Goal: Task Accomplishment & Management: Complete application form

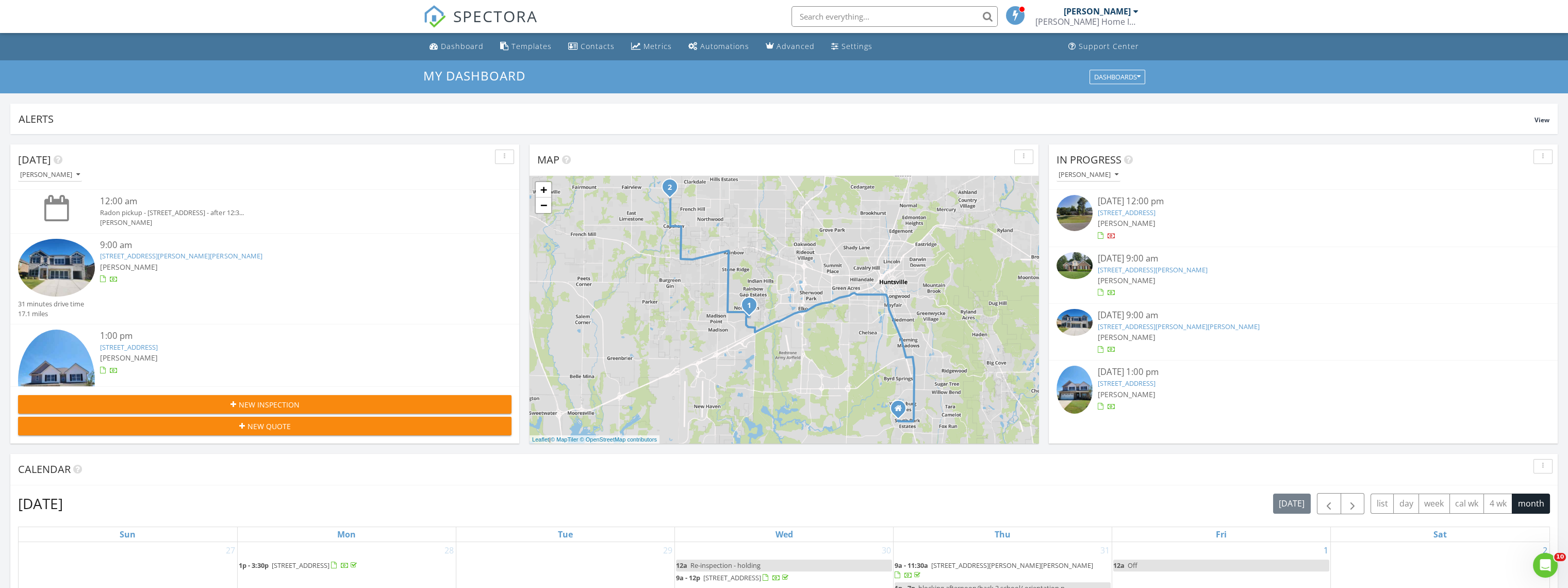
click at [1128, 207] on div "[DATE] 12:00 pm" at bounding box center [1304, 201] width 411 height 13
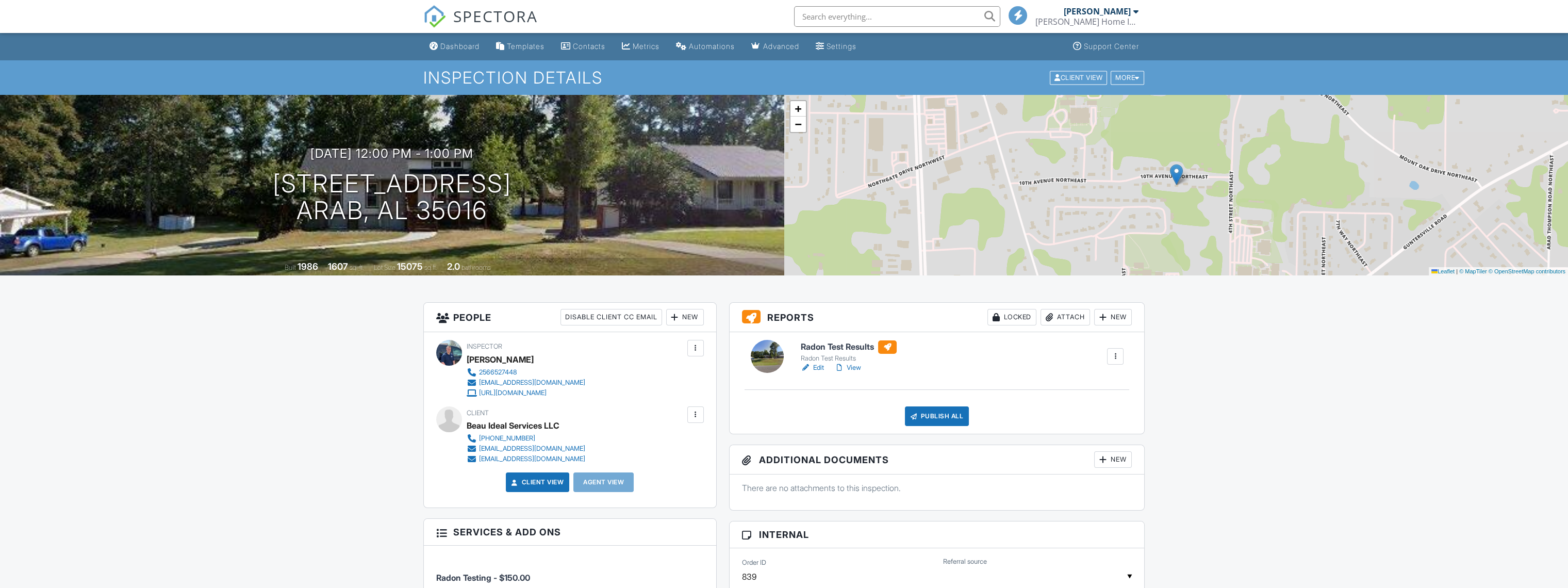
scroll to position [286, 0]
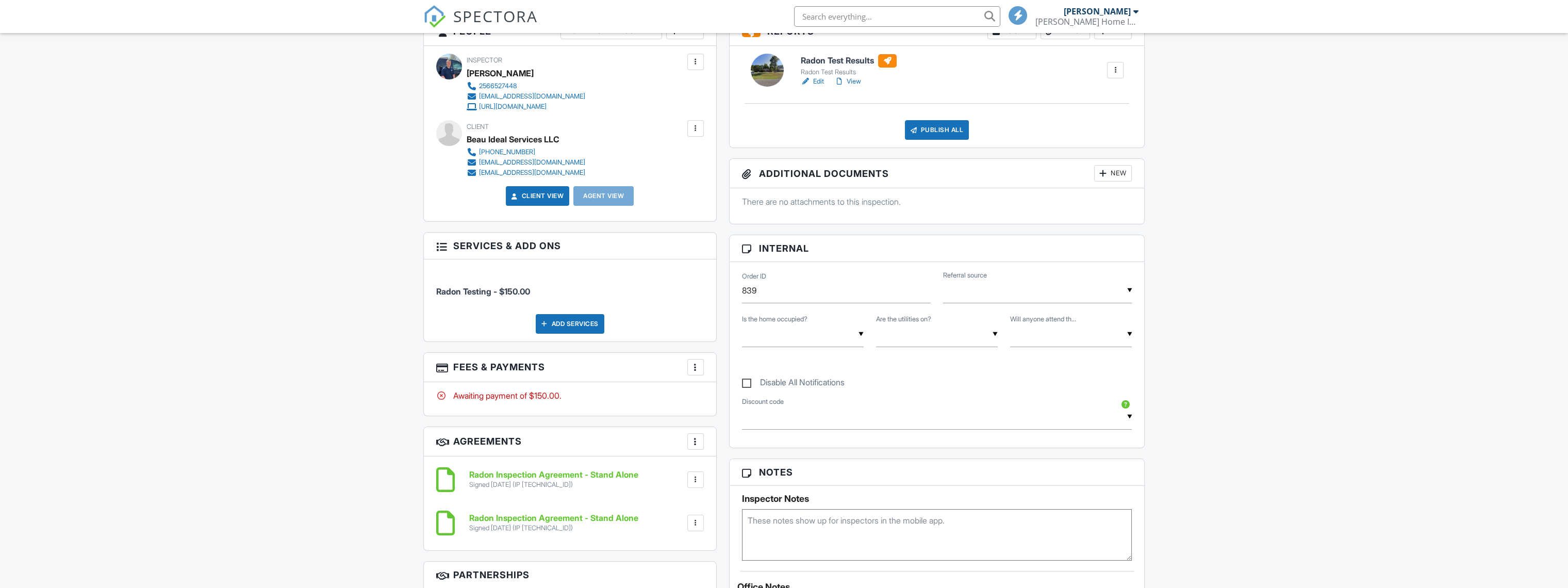
click at [693, 368] on div at bounding box center [695, 367] width 10 height 10
click at [723, 475] on div "Paid In Full" at bounding box center [747, 477] width 100 height 12
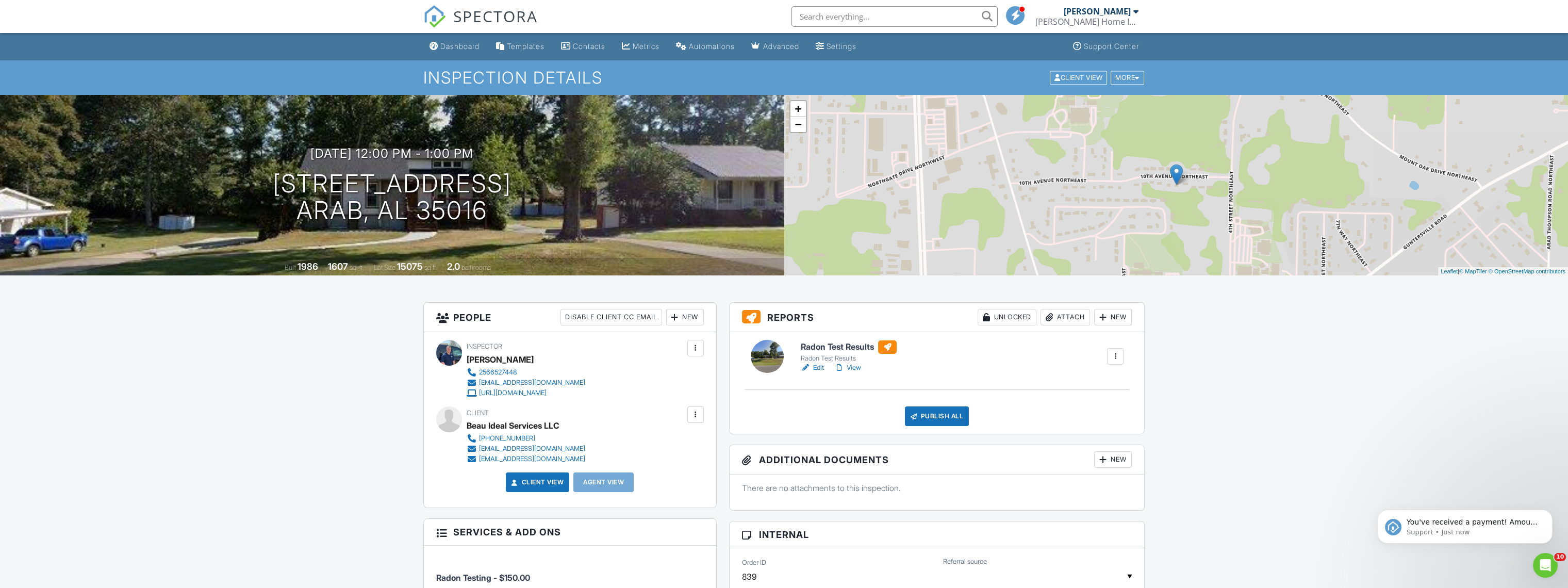
click at [456, 5] on span "SPECTORA" at bounding box center [495, 16] width 84 height 22
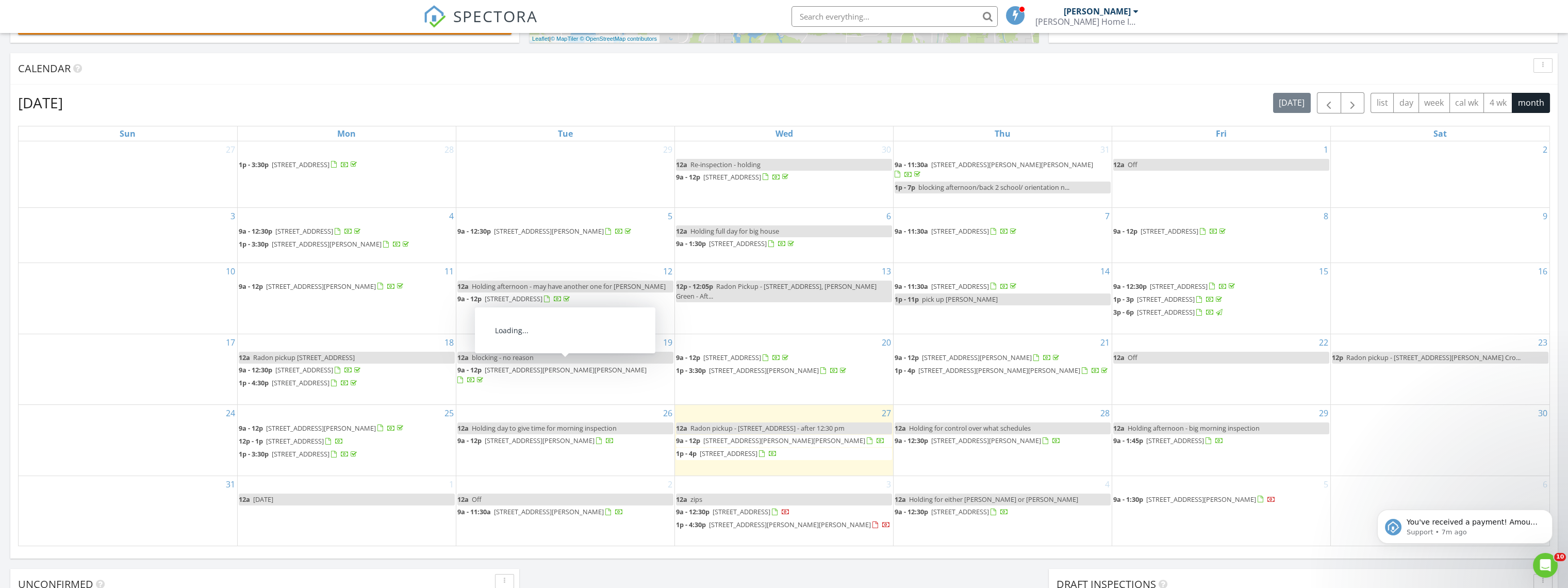
scroll to position [573, 0]
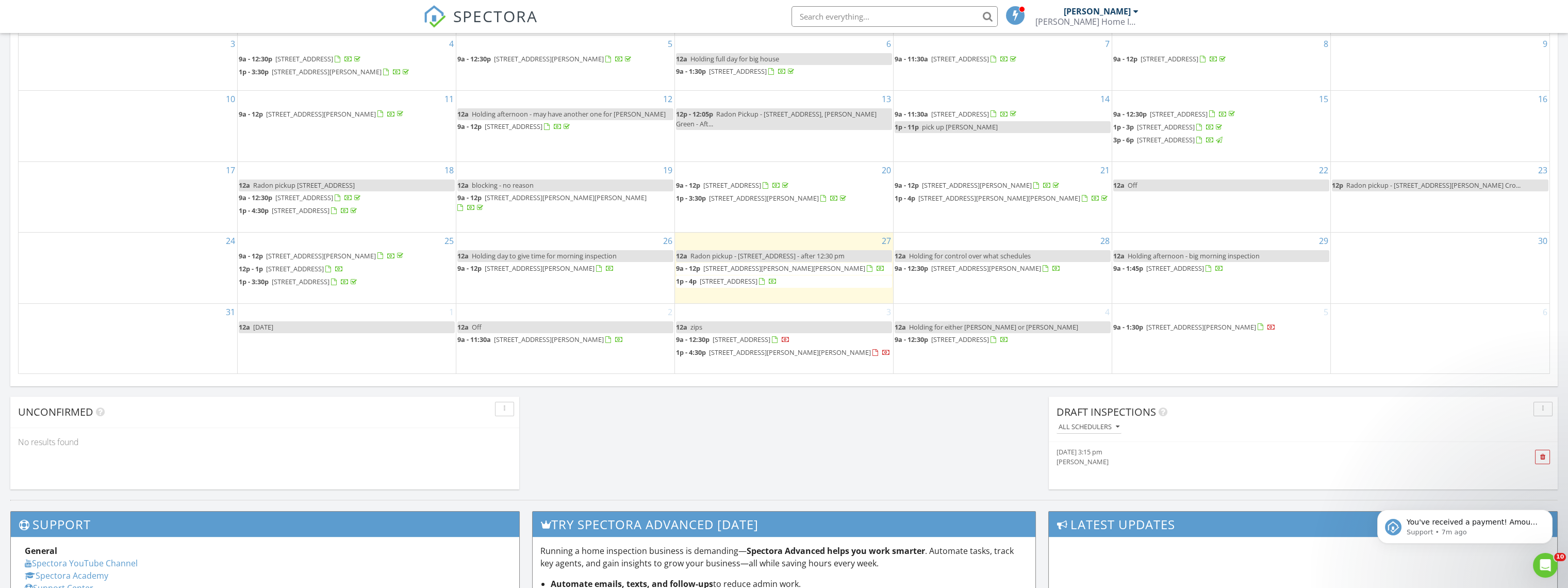
click at [516, 356] on div "2 12a Off 9a - 11:30a 380 Little Lones Rd, Huntsville 35811" at bounding box center [565, 339] width 218 height 70
click at [569, 320] on link "Inspection" at bounding box center [564, 315] width 53 height 16
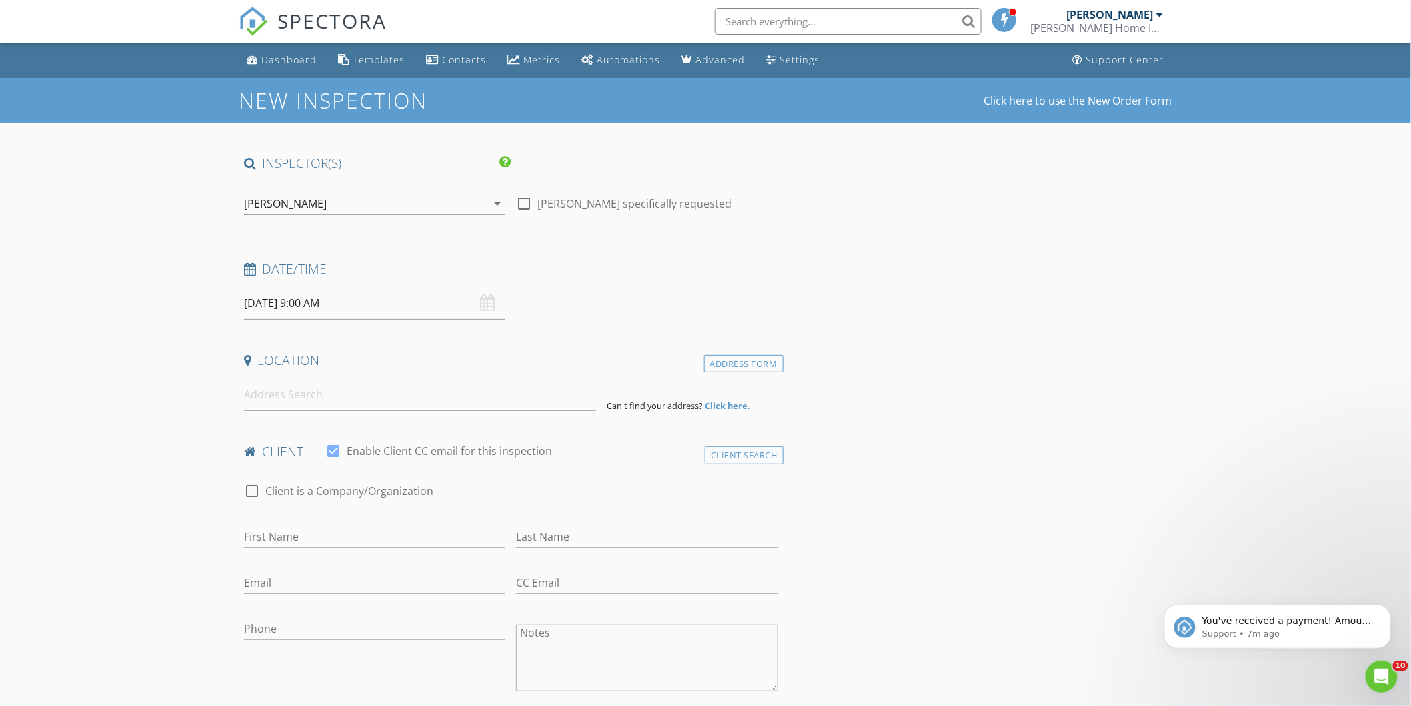
click at [521, 202] on div at bounding box center [524, 203] width 23 height 23
checkbox input "true"
type input "10"
type input "09/02/2025 10:00 AM"
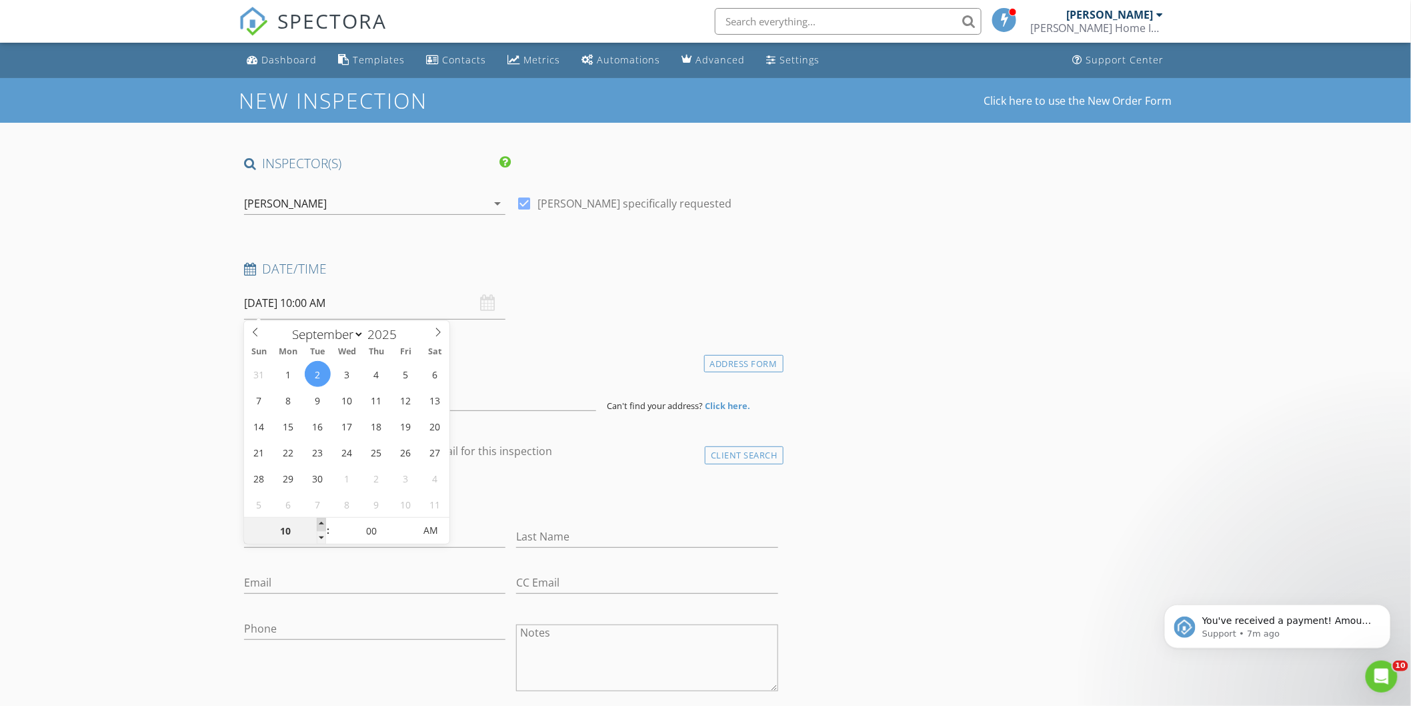
click at [322, 527] on span at bounding box center [321, 524] width 9 height 13
type input "11"
type input "09/02/2025 11:00 AM"
click at [322, 527] on span at bounding box center [321, 524] width 9 height 13
type input "12"
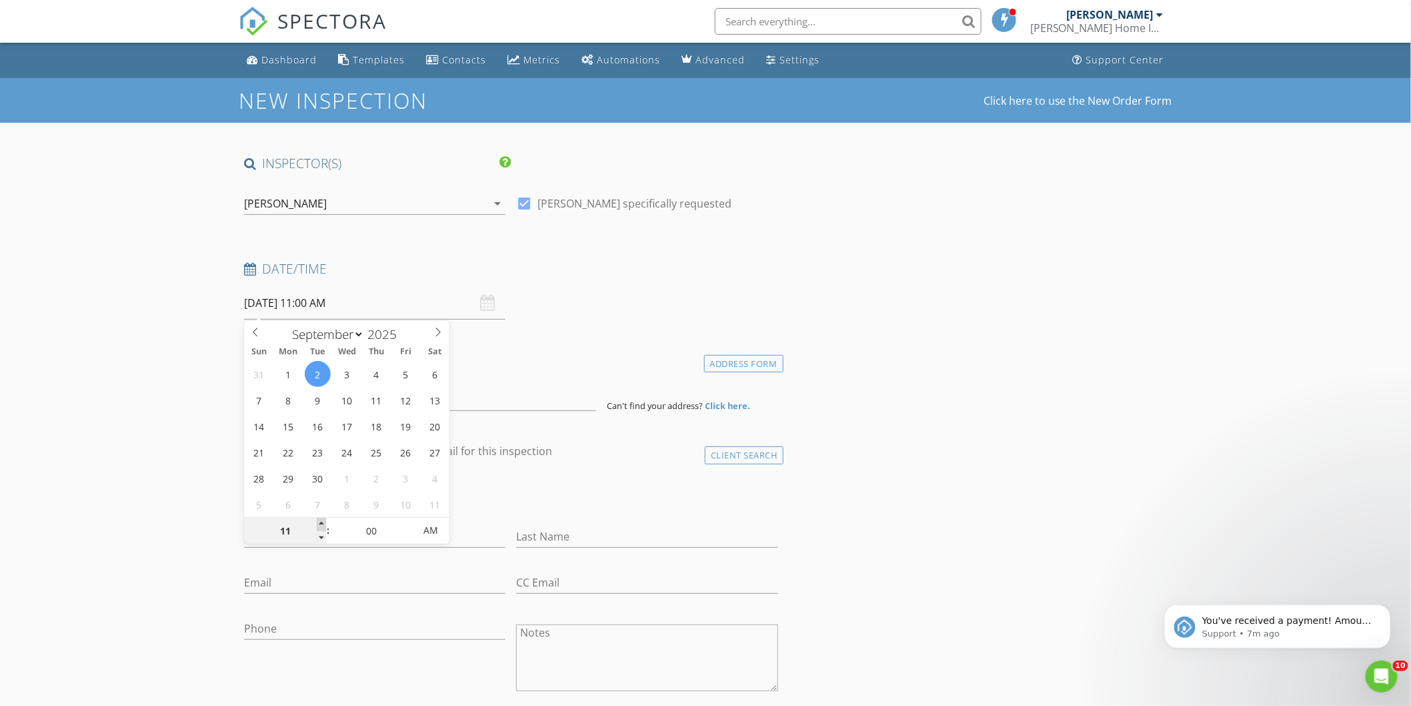
type input "09/02/2025 12:00 PM"
click at [322, 527] on span at bounding box center [321, 524] width 9 height 13
type input "01"
type input "[DATE] 1:00 PM"
click at [322, 527] on span at bounding box center [321, 524] width 9 height 13
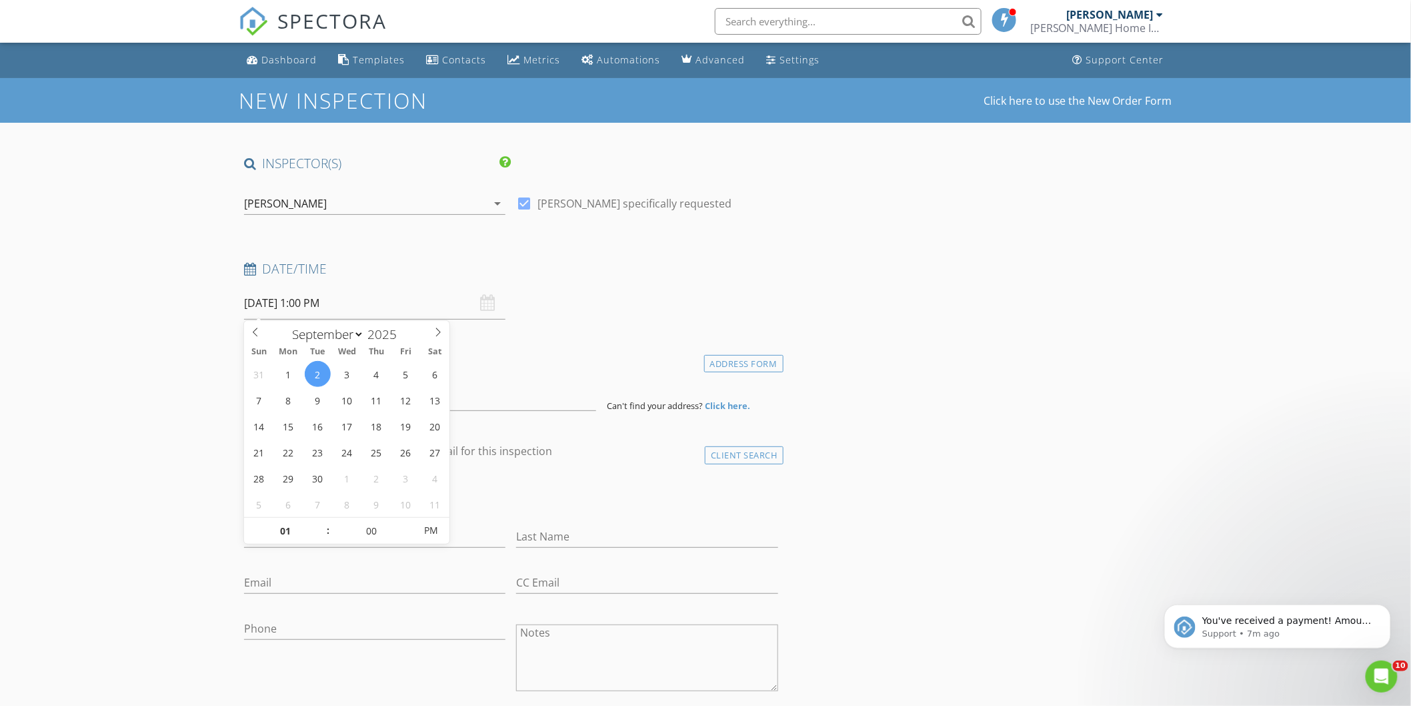
click at [389, 407] on input at bounding box center [420, 394] width 352 height 33
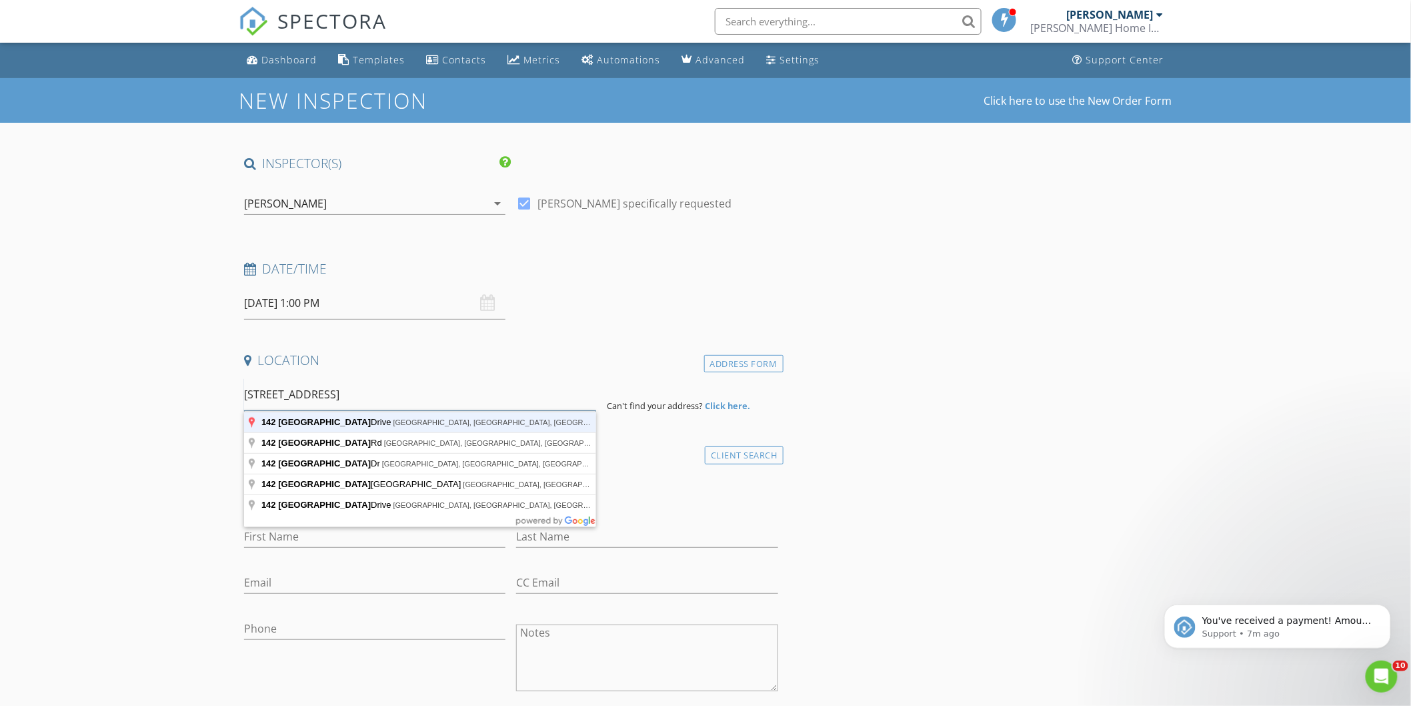
type input "142 Southwood Drive, Madison, AL, USA"
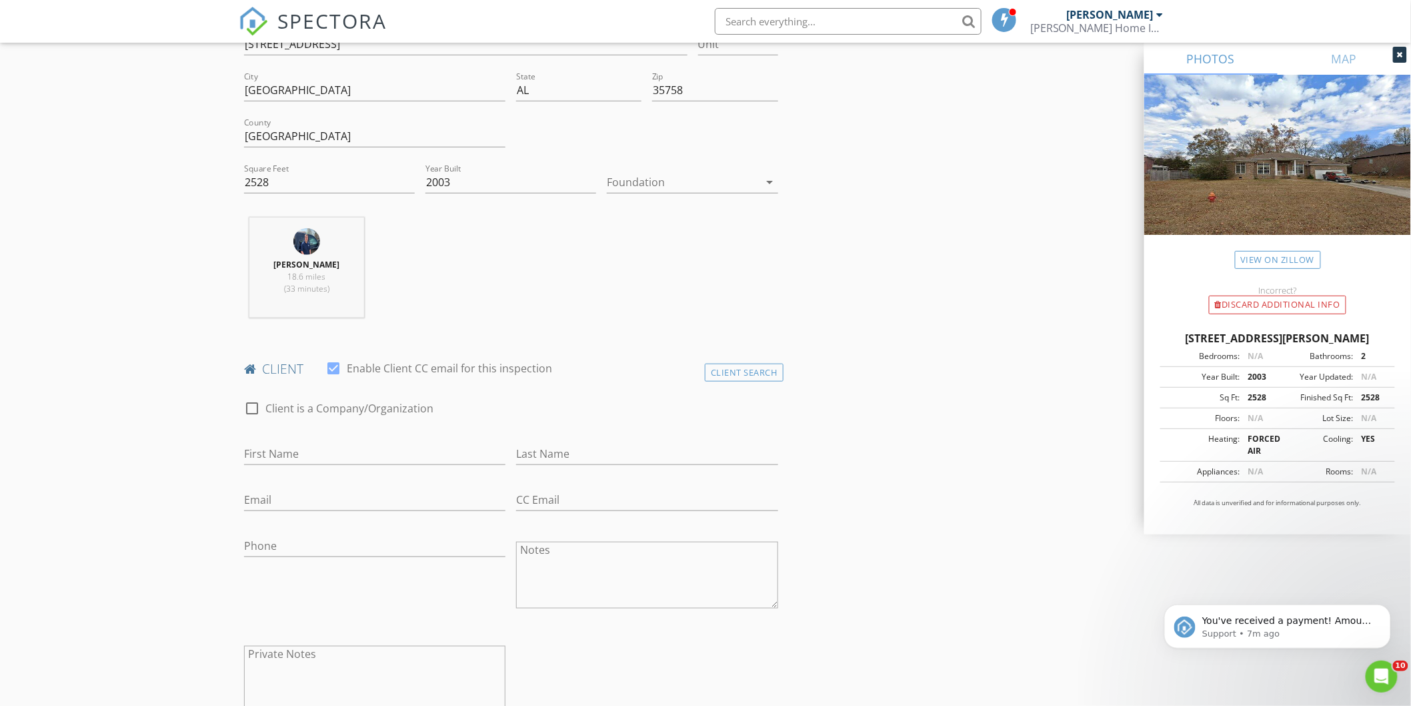
scroll to position [370, 0]
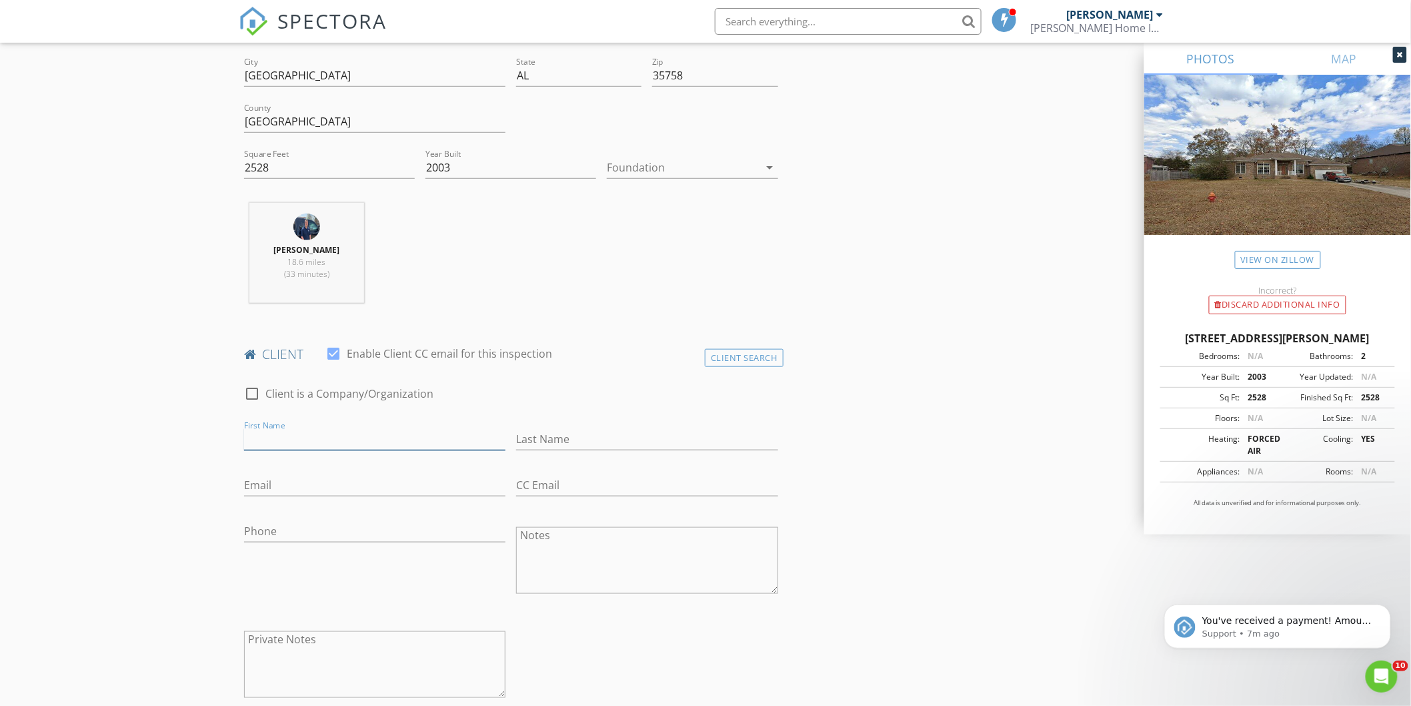
click at [308, 440] on input "First Name" at bounding box center [374, 439] width 261 height 22
type input "[PERSON_NAME]"
type input "[EMAIL_ADDRESS][DOMAIN_NAME]"
click at [283, 538] on input "Phone" at bounding box center [374, 531] width 261 height 22
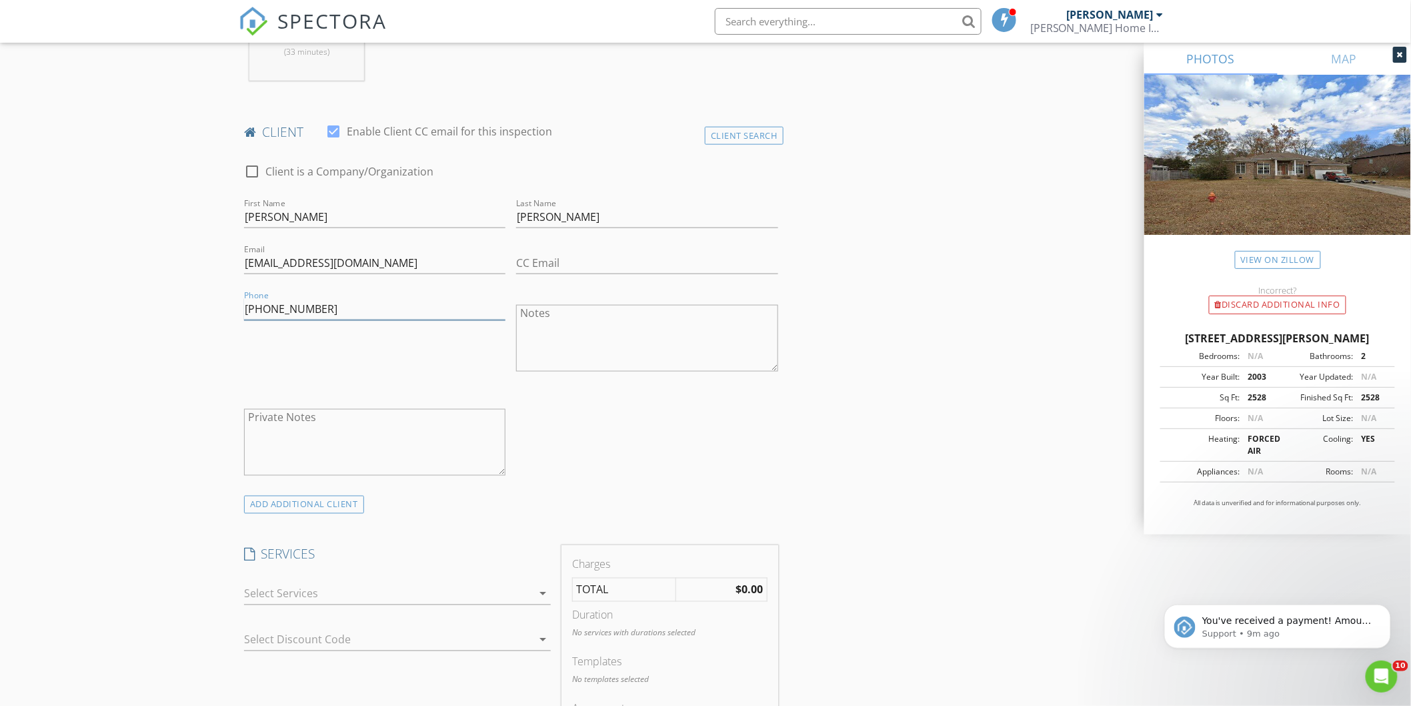
scroll to position [815, 0]
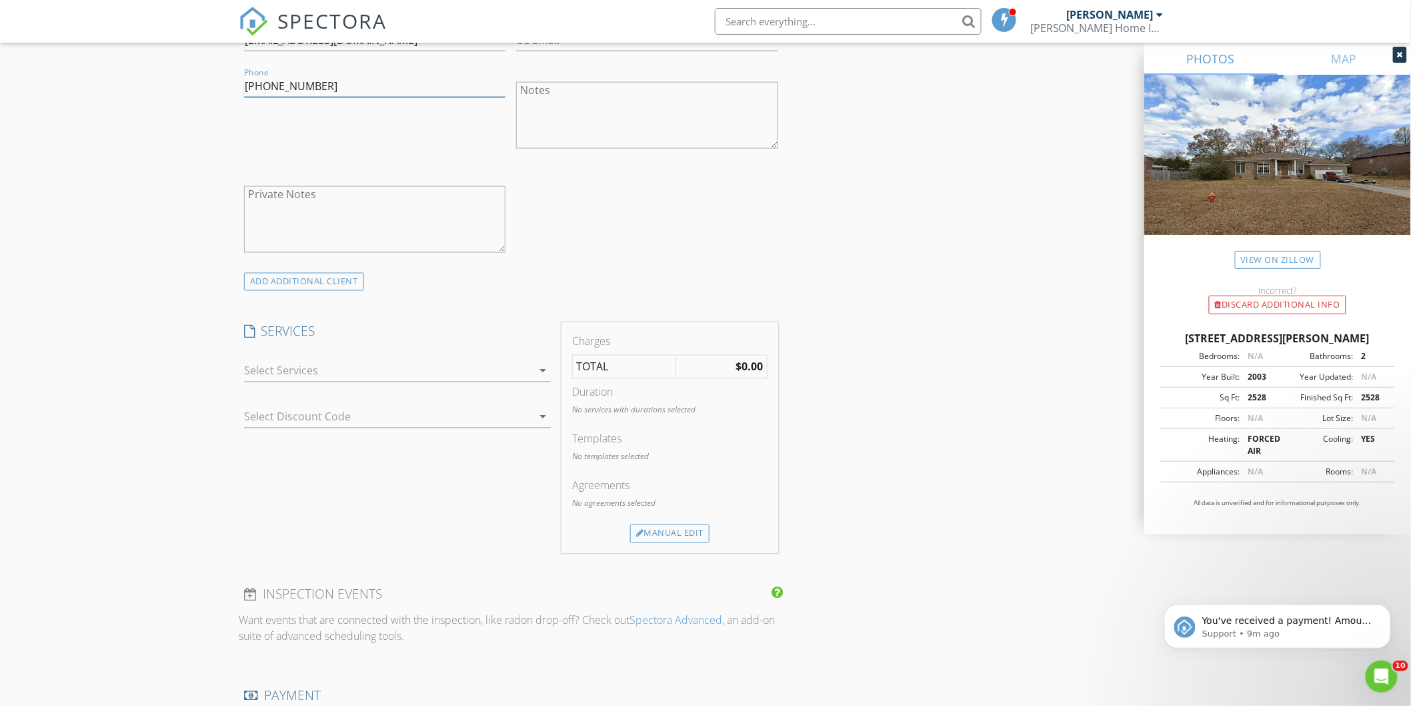
type input "904-562-9237"
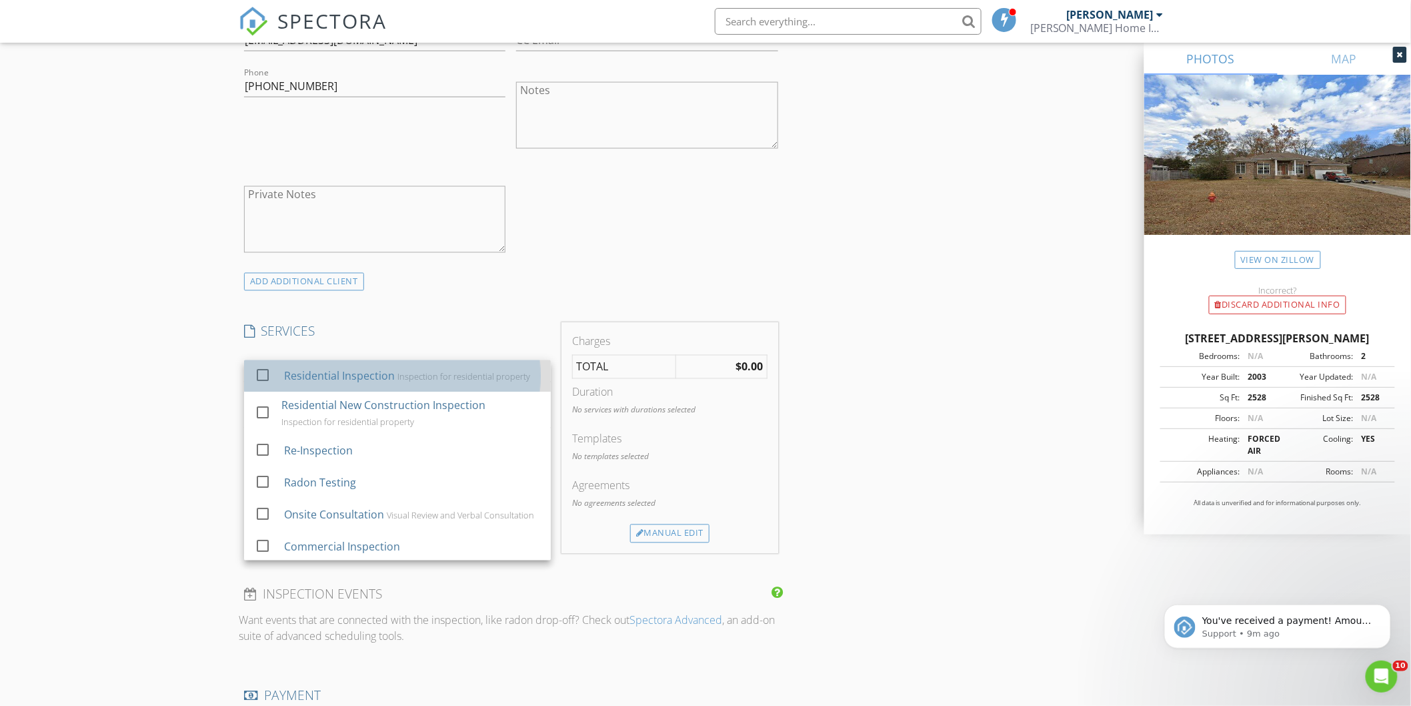
click at [311, 382] on div "Residential Inspection" at bounding box center [339, 376] width 111 height 16
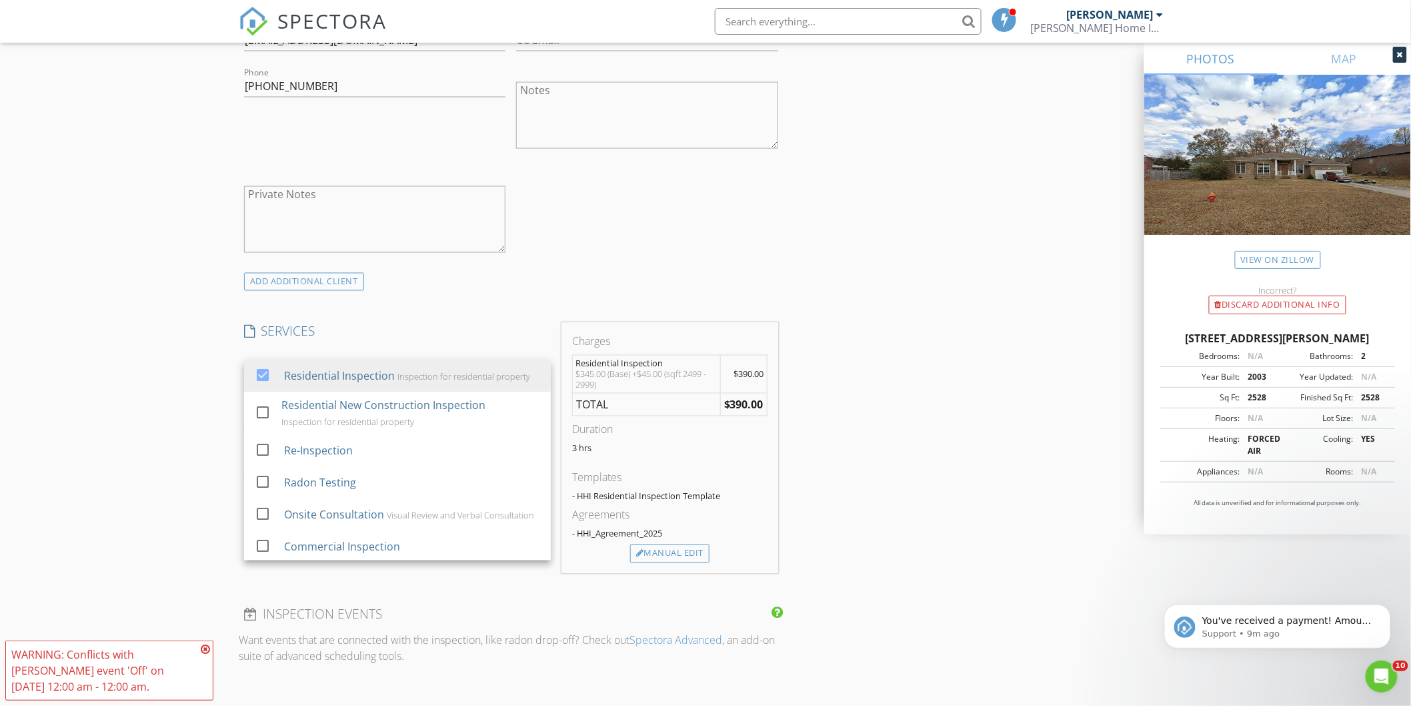
click at [143, 288] on div "New Inspection Click here to use the New Order Form INSPECTOR(S) check_box Robe…" at bounding box center [705, 466] width 1411 height 2407
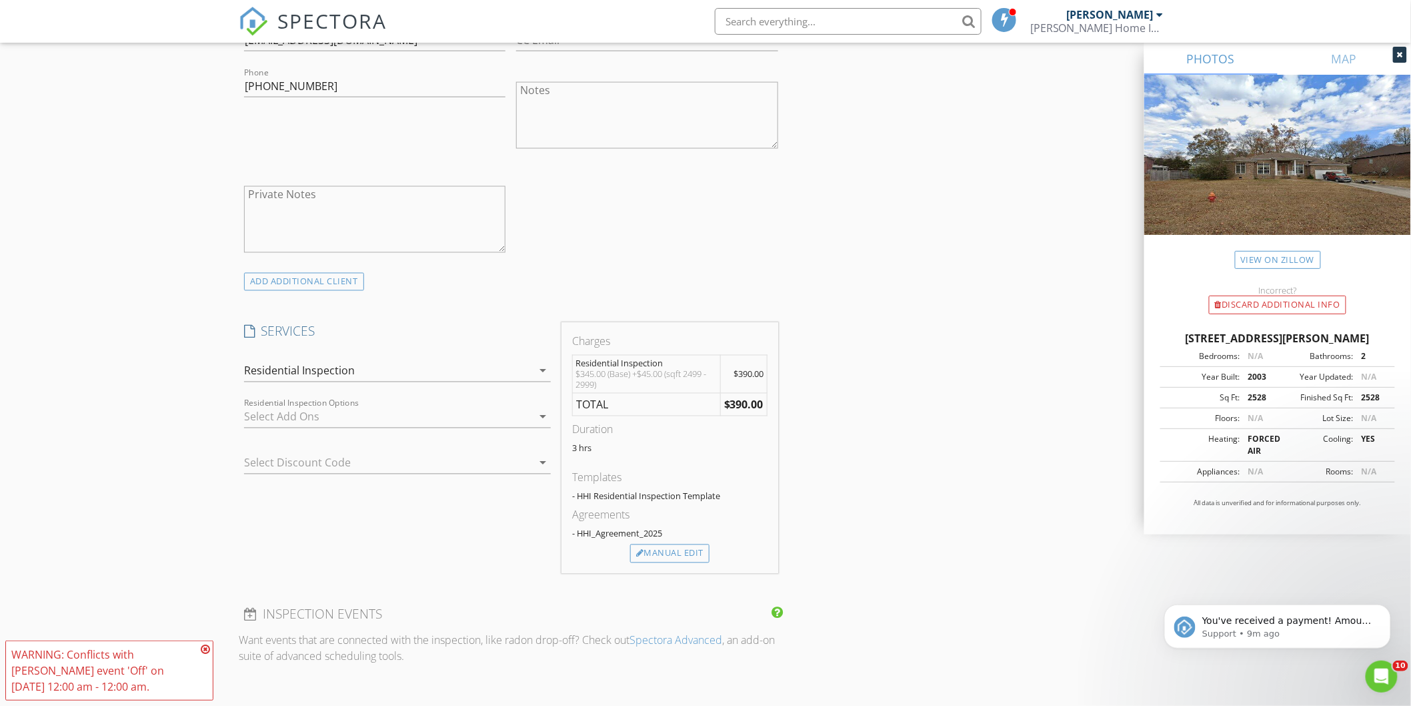
scroll to position [1037, 0]
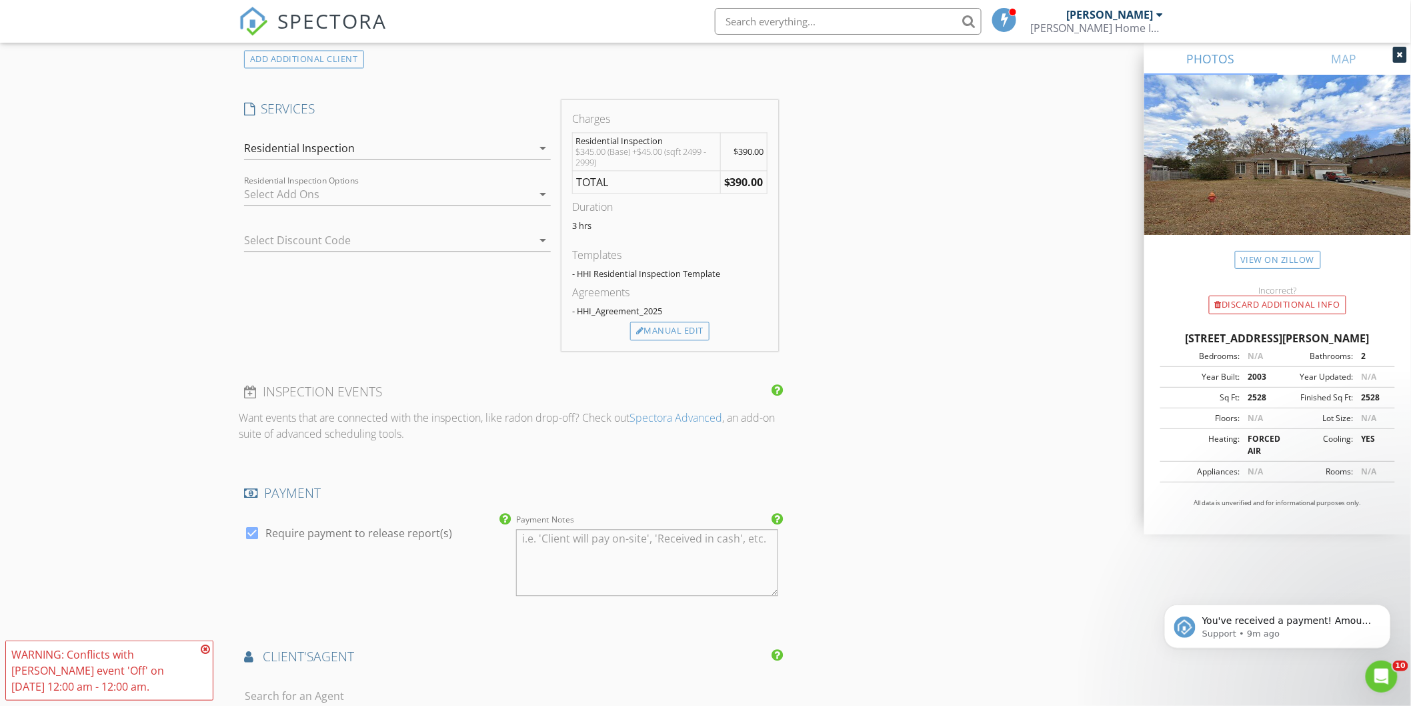
click at [202, 649] on icon at bounding box center [205, 649] width 9 height 11
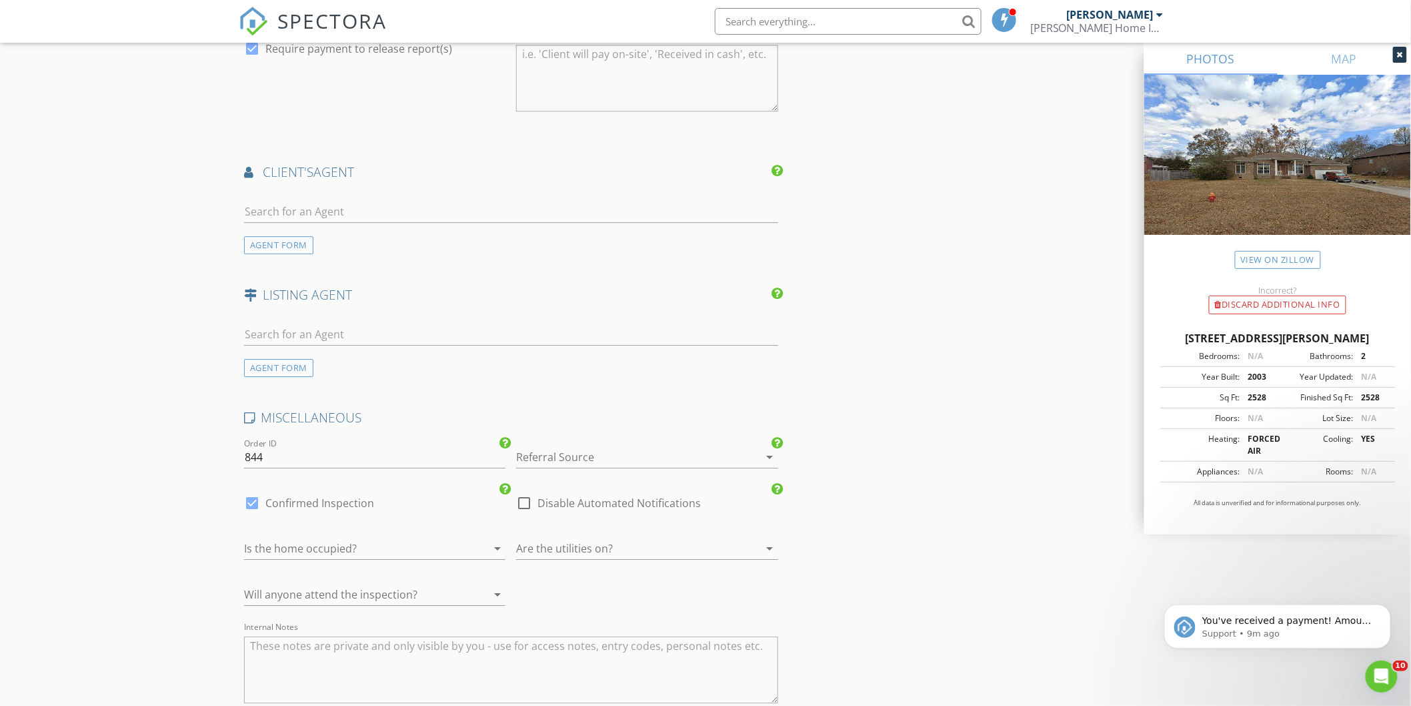
scroll to position [1556, 0]
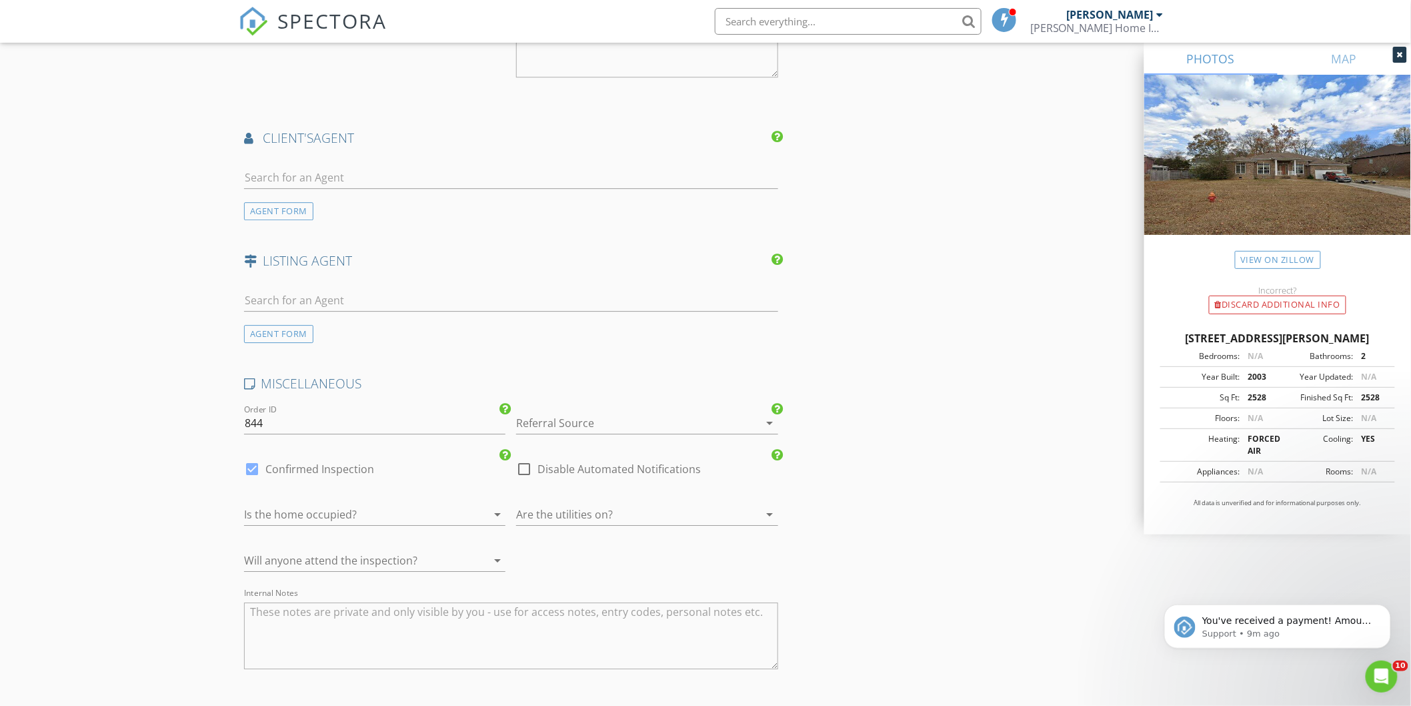
click at [356, 519] on div at bounding box center [356, 514] width 224 height 21
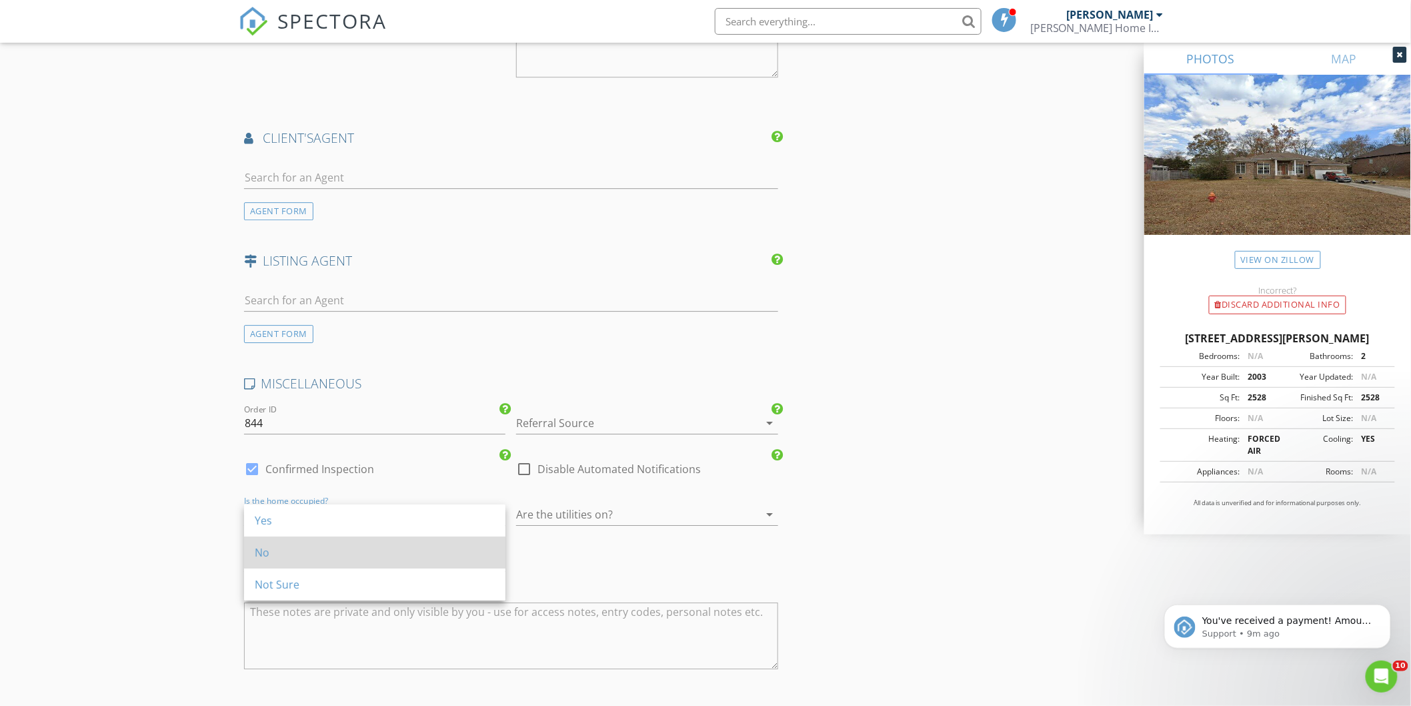
click at [343, 548] on div "No" at bounding box center [375, 552] width 240 height 16
click at [608, 516] on div at bounding box center [628, 514] width 224 height 21
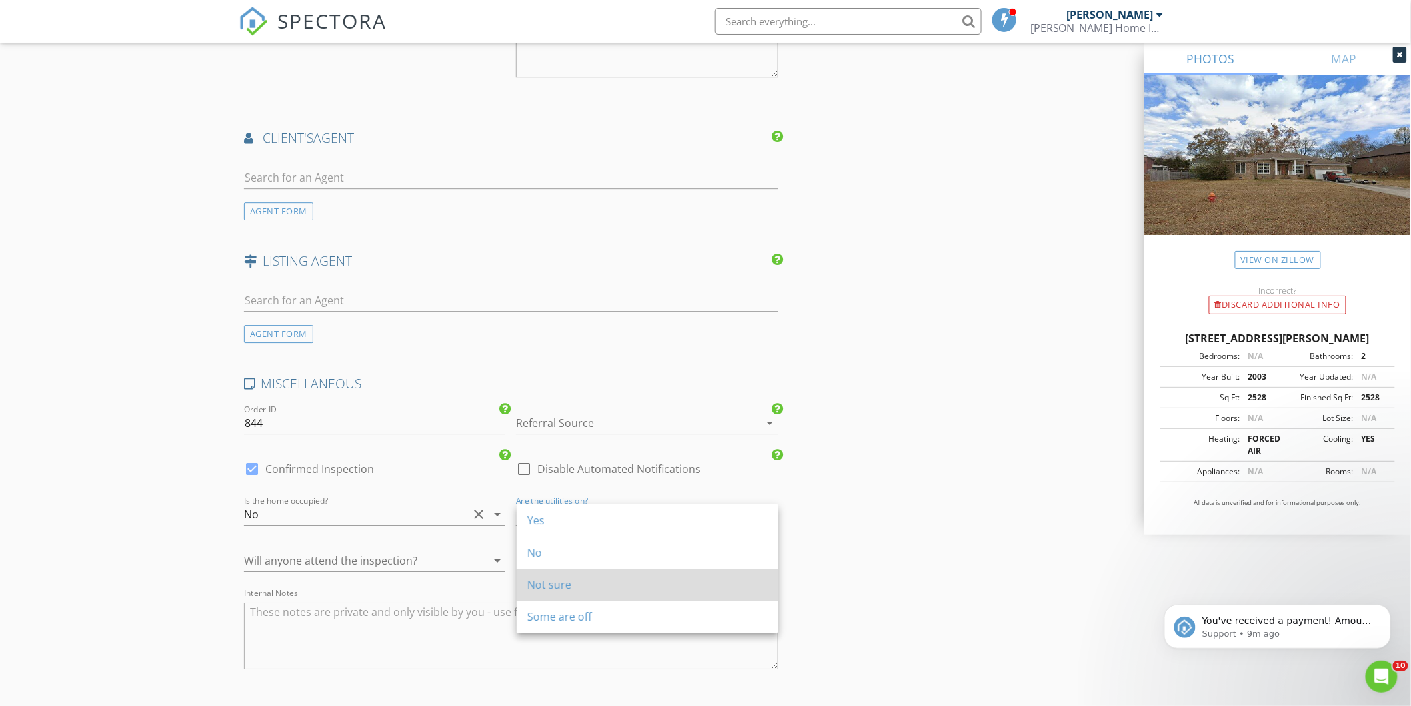
click at [587, 582] on div "Not sure" at bounding box center [648, 584] width 240 height 16
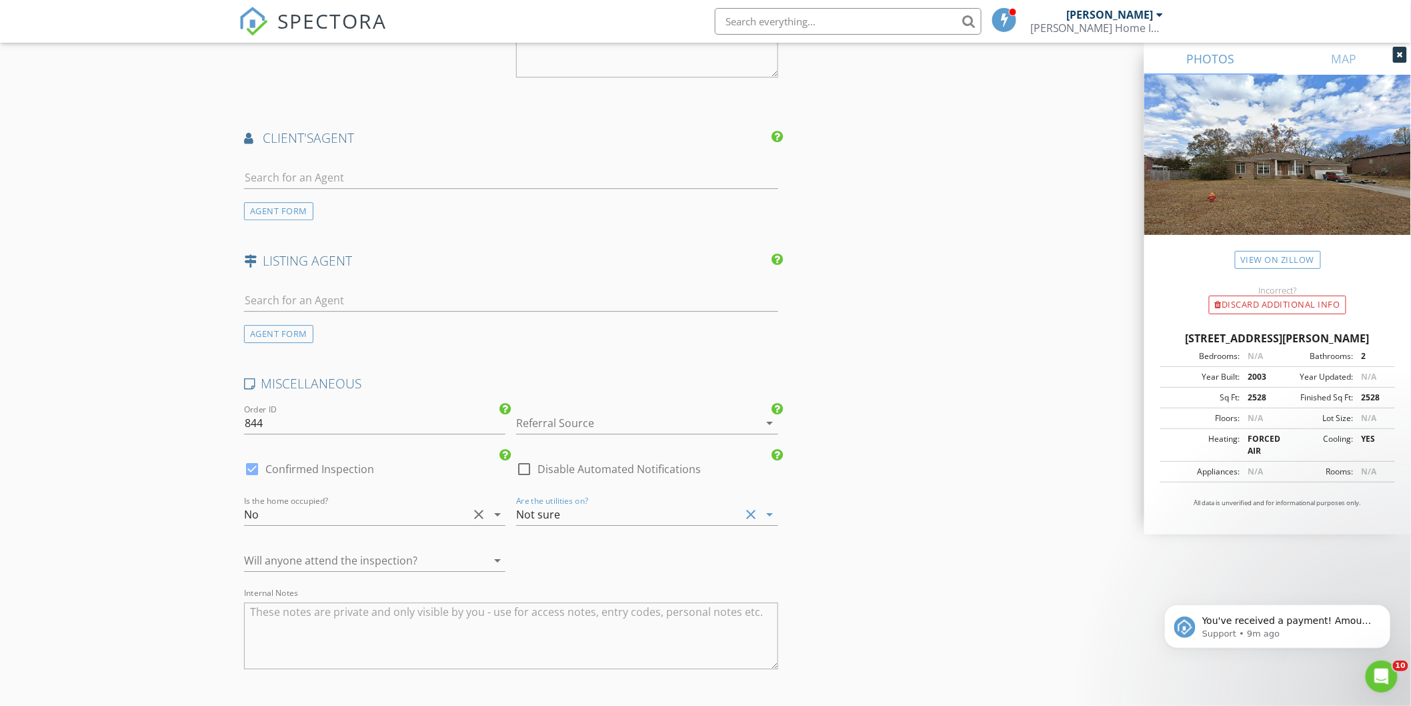
click at [444, 569] on div at bounding box center [356, 560] width 224 height 21
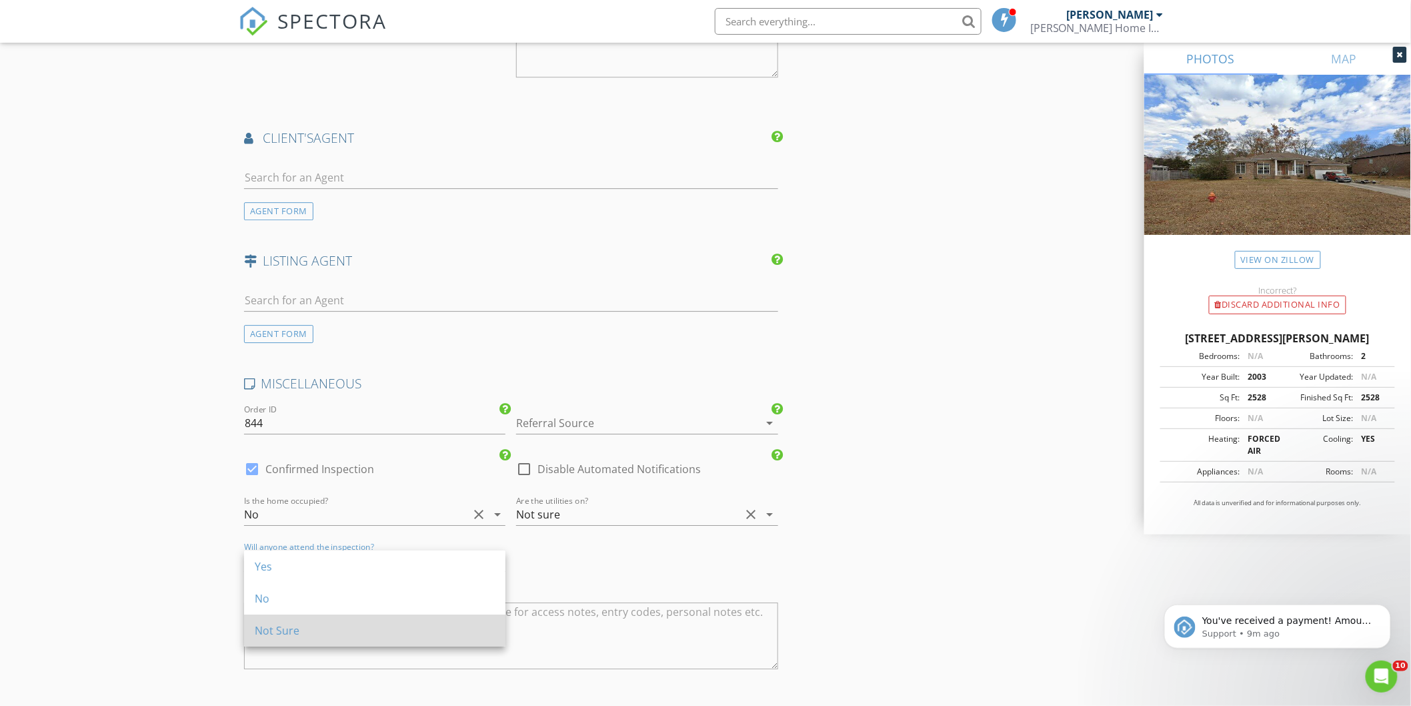
click at [420, 628] on div "Not Sure" at bounding box center [375, 630] width 240 height 16
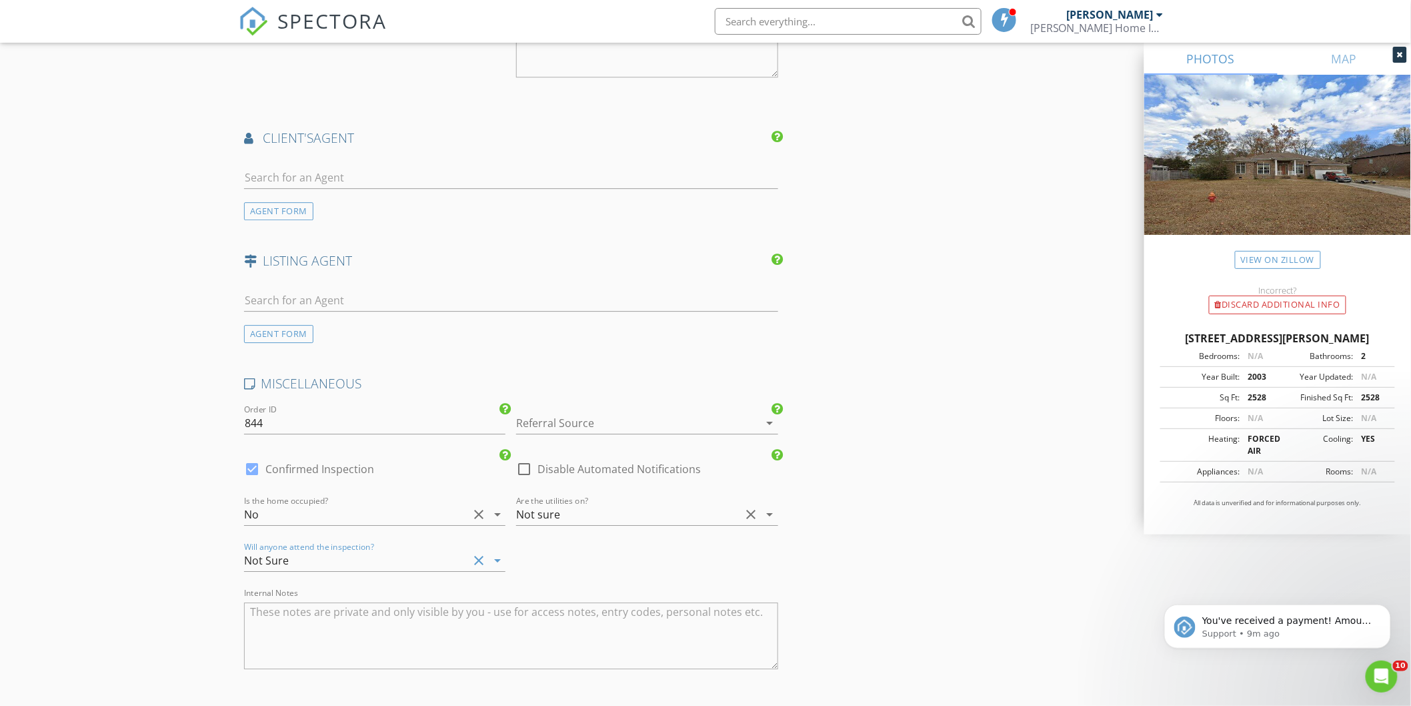
click at [382, 649] on textarea "Internal Notes" at bounding box center [511, 635] width 534 height 67
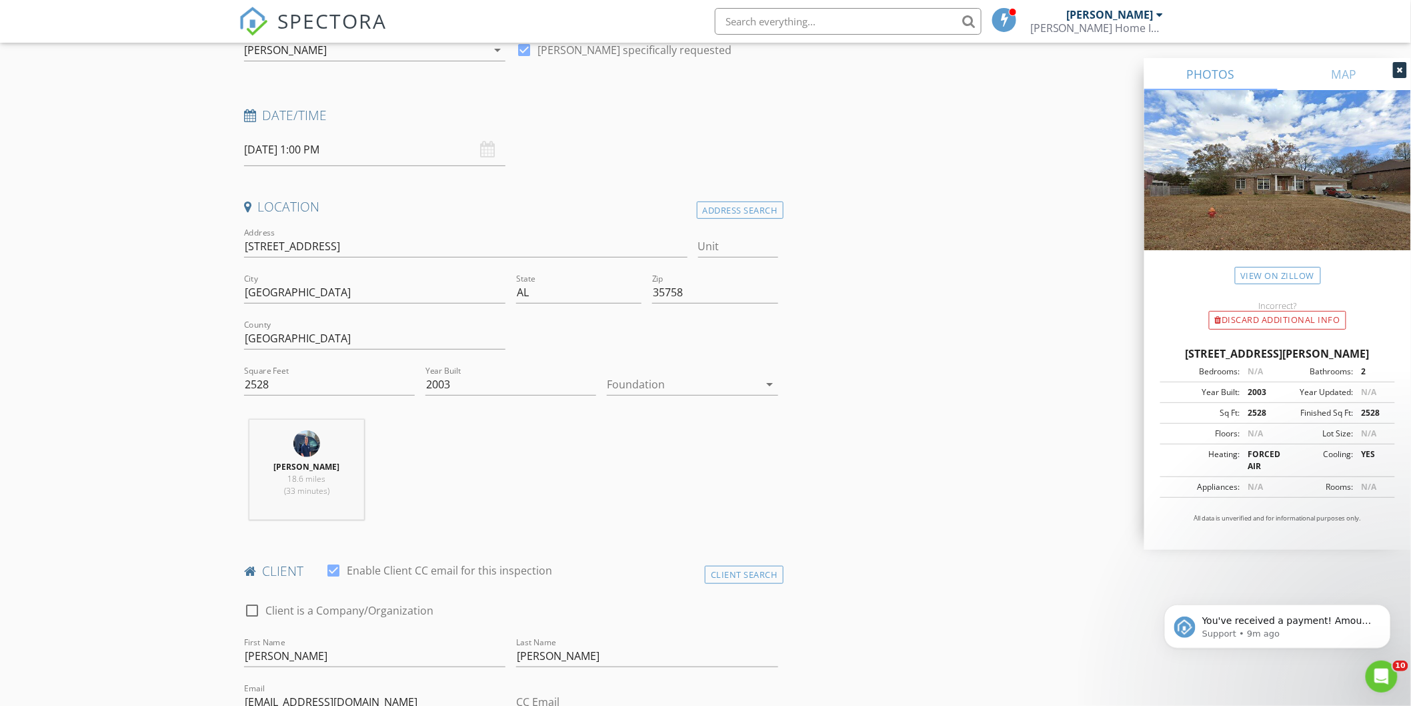
scroll to position [0, 0]
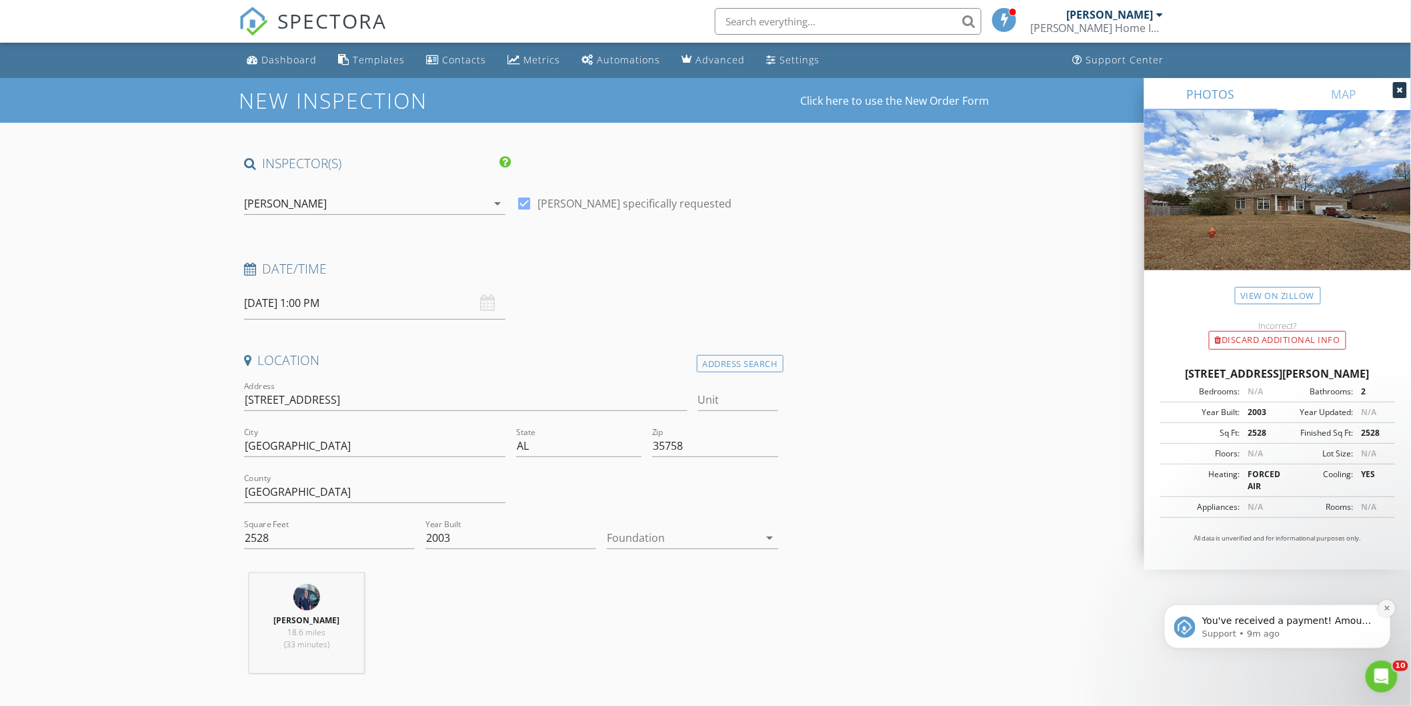
type textarea "For sale by owner. Not positive I have the right phone number, forgot to write …"
click at [1382, 612] on button "Dismiss notification" at bounding box center [1386, 607] width 17 height 17
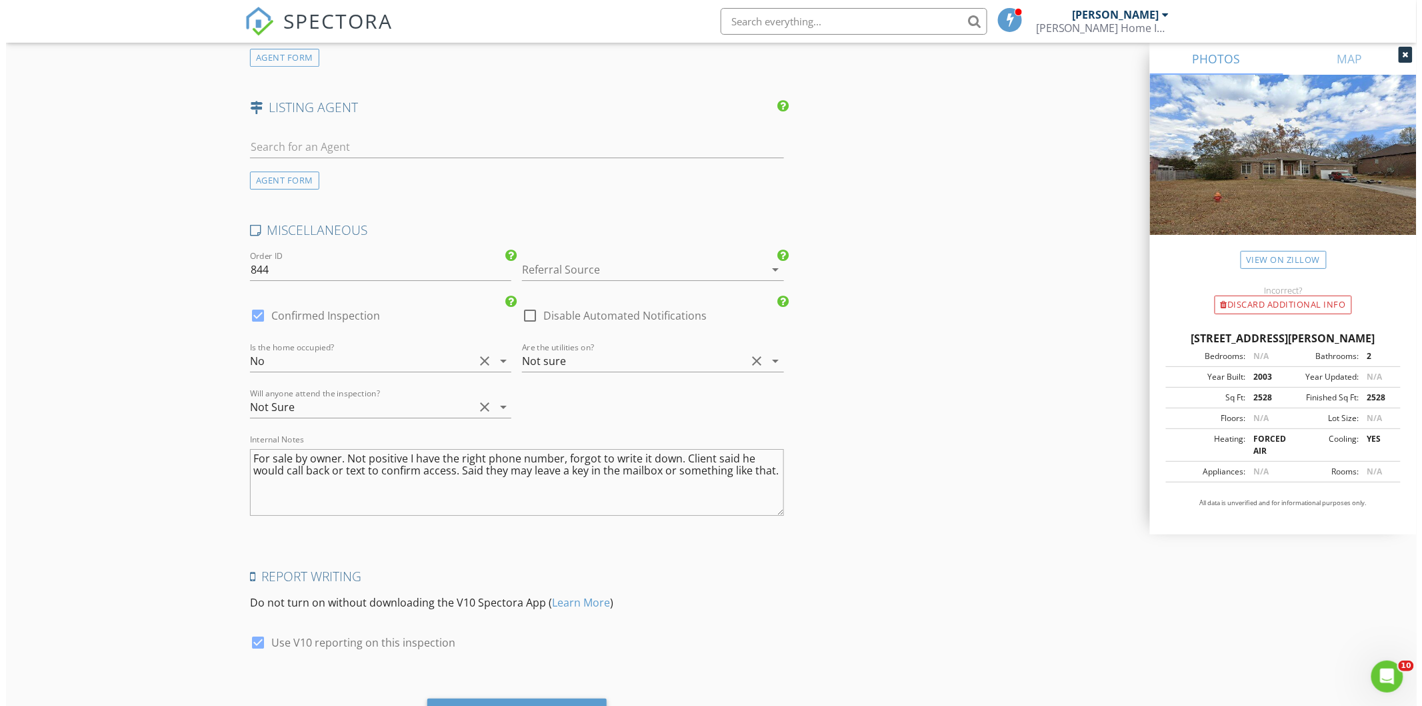
scroll to position [1781, 0]
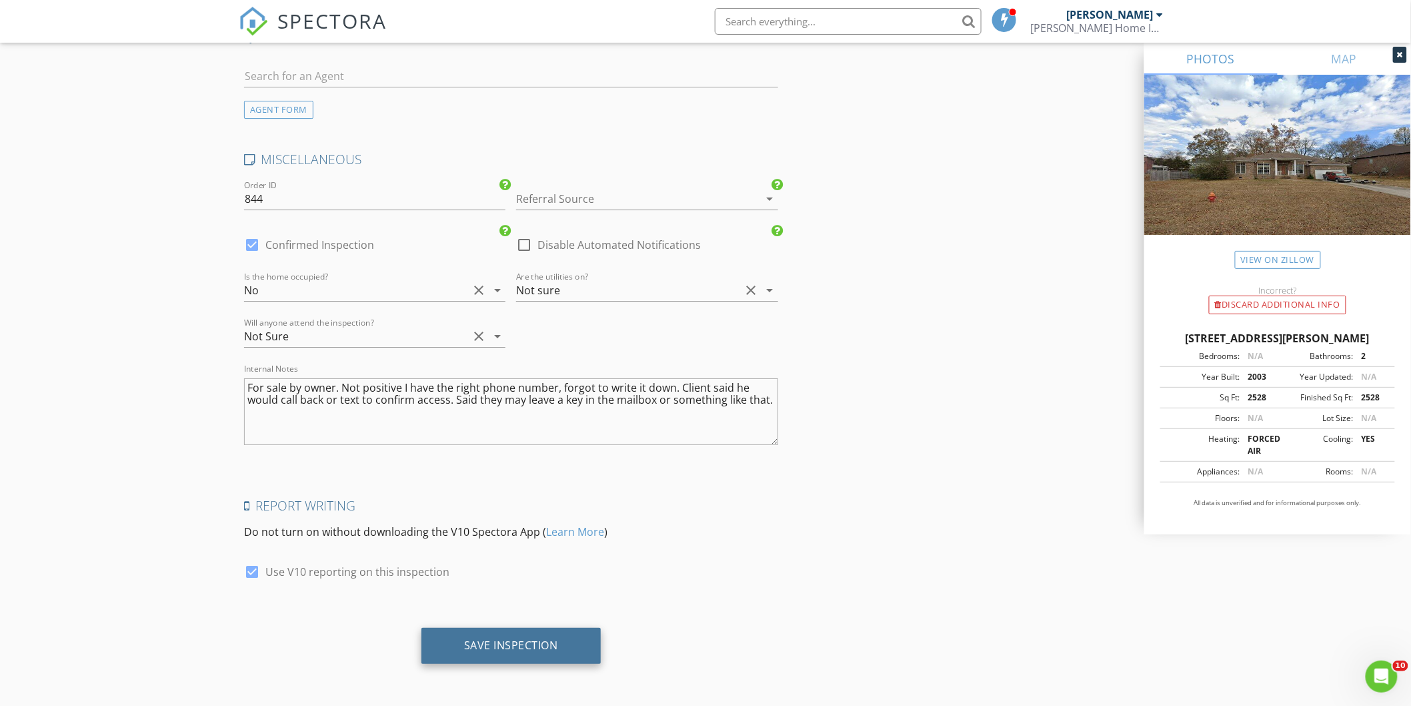
click at [507, 644] on div "Save Inspection" at bounding box center [511, 644] width 94 height 13
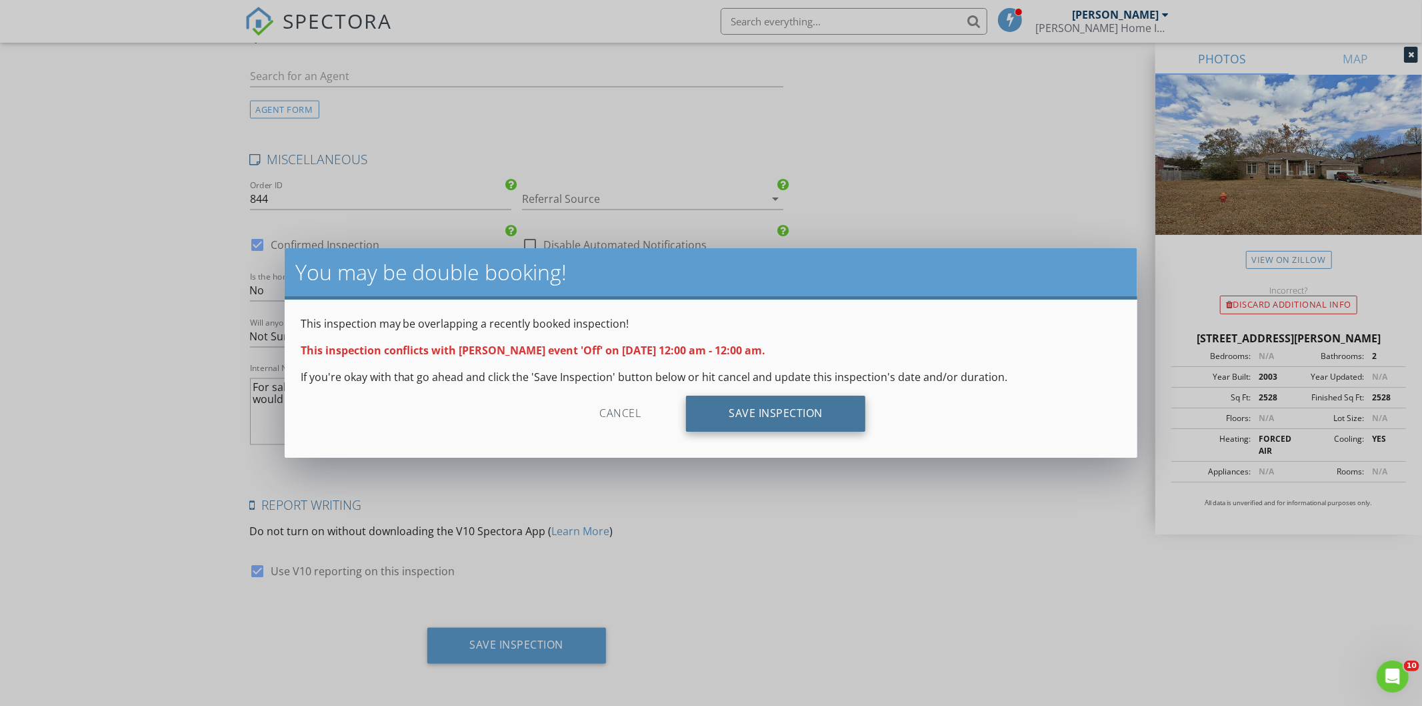
click at [744, 412] on div "Save Inspection" at bounding box center [775, 413] width 179 height 36
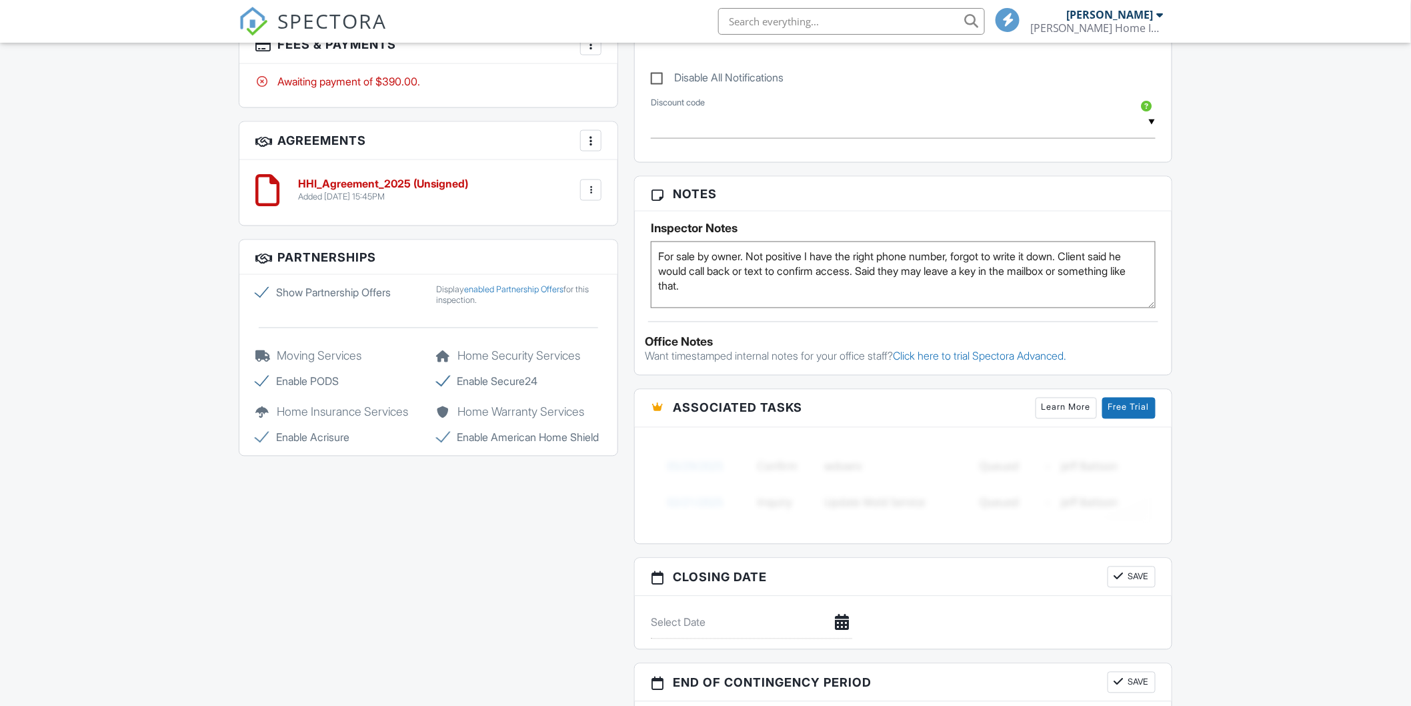
scroll to position [194, 0]
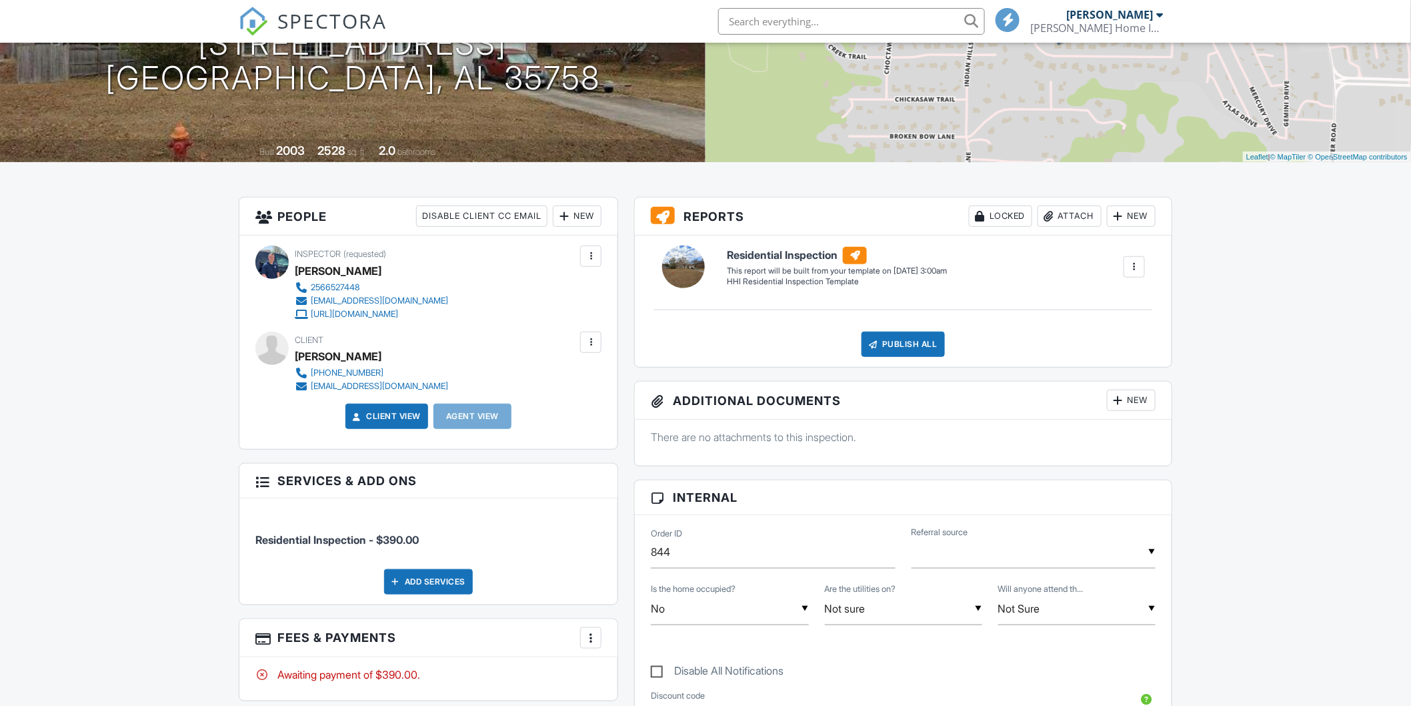
click at [313, 28] on span "SPECTORA" at bounding box center [331, 21] width 109 height 28
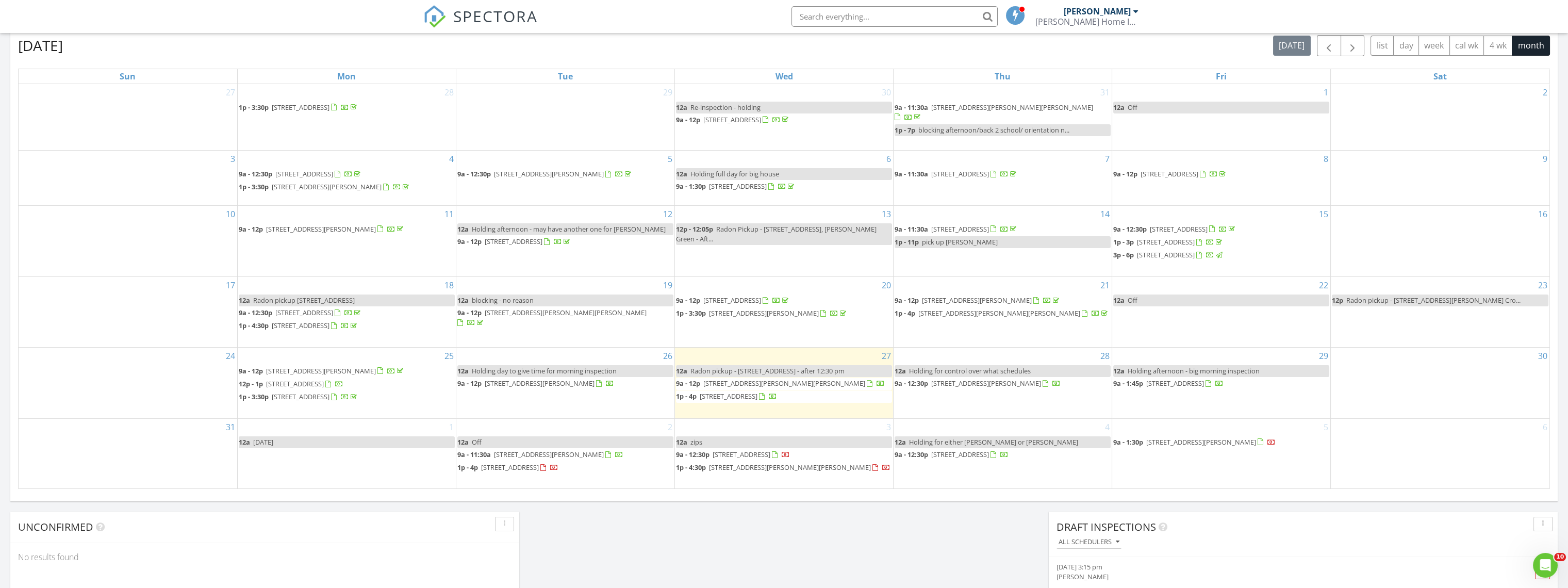
click at [324, 385] on span "214 10th Ave NE, Arab 35016" at bounding box center [295, 384] width 58 height 9
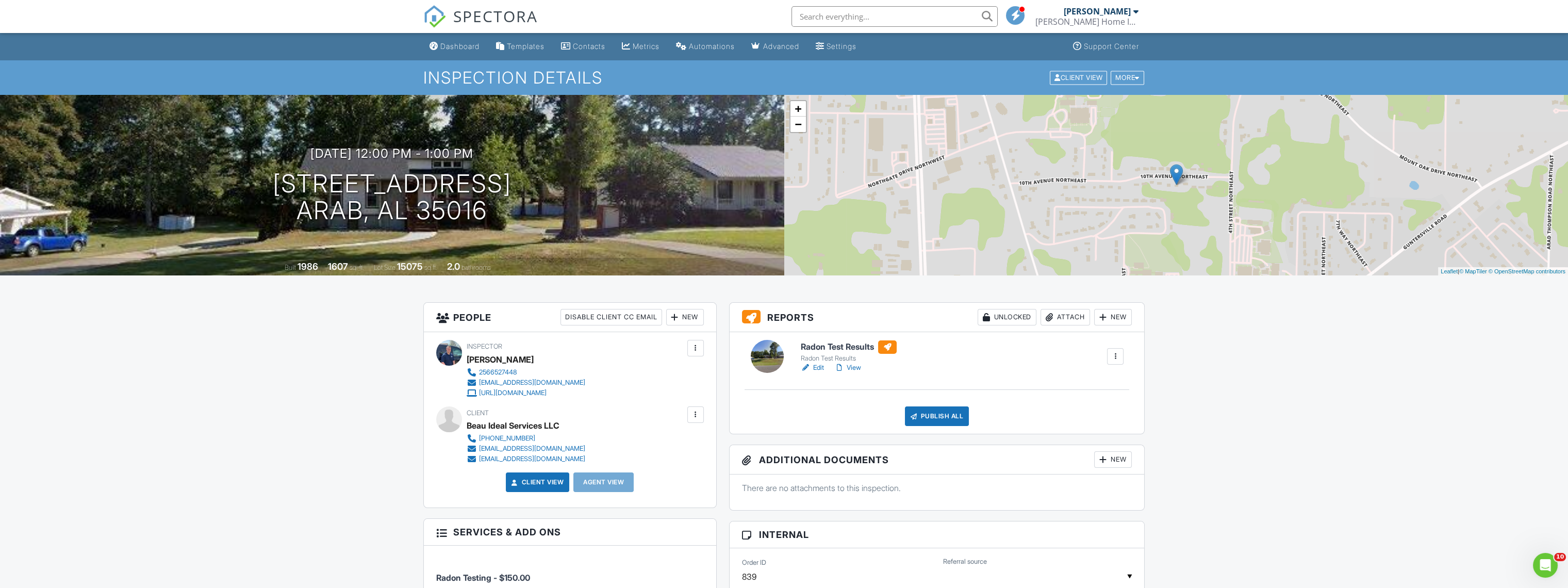
click at [1059, 317] on div "Attach" at bounding box center [1065, 316] width 49 height 16
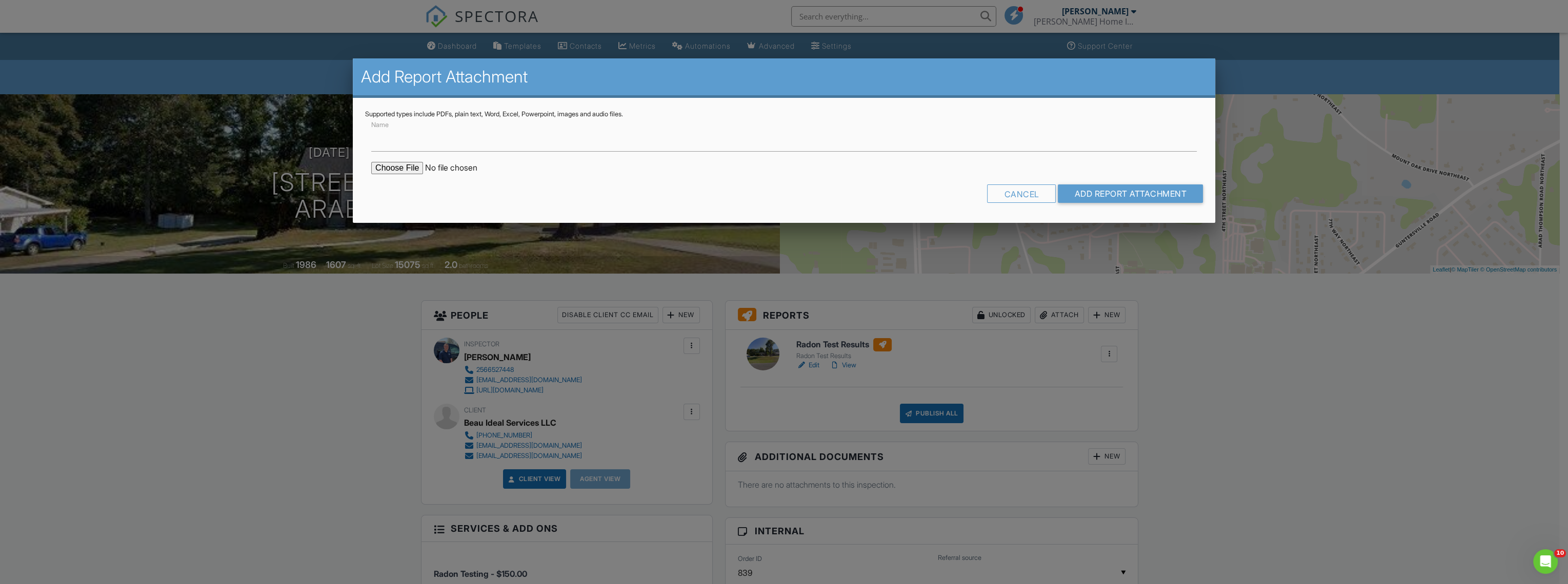
click at [424, 168] on input "file" at bounding box center [458, 168] width 175 height 12
type input "C:\fakepath\214-10th-Ave-Northeast_RadonReport.pdf"
click at [427, 142] on input "Name" at bounding box center [784, 139] width 826 height 25
type input "Radon"
drag, startPoint x: 1176, startPoint y: 192, endPoint x: 1174, endPoint y: 197, distance: 5.4
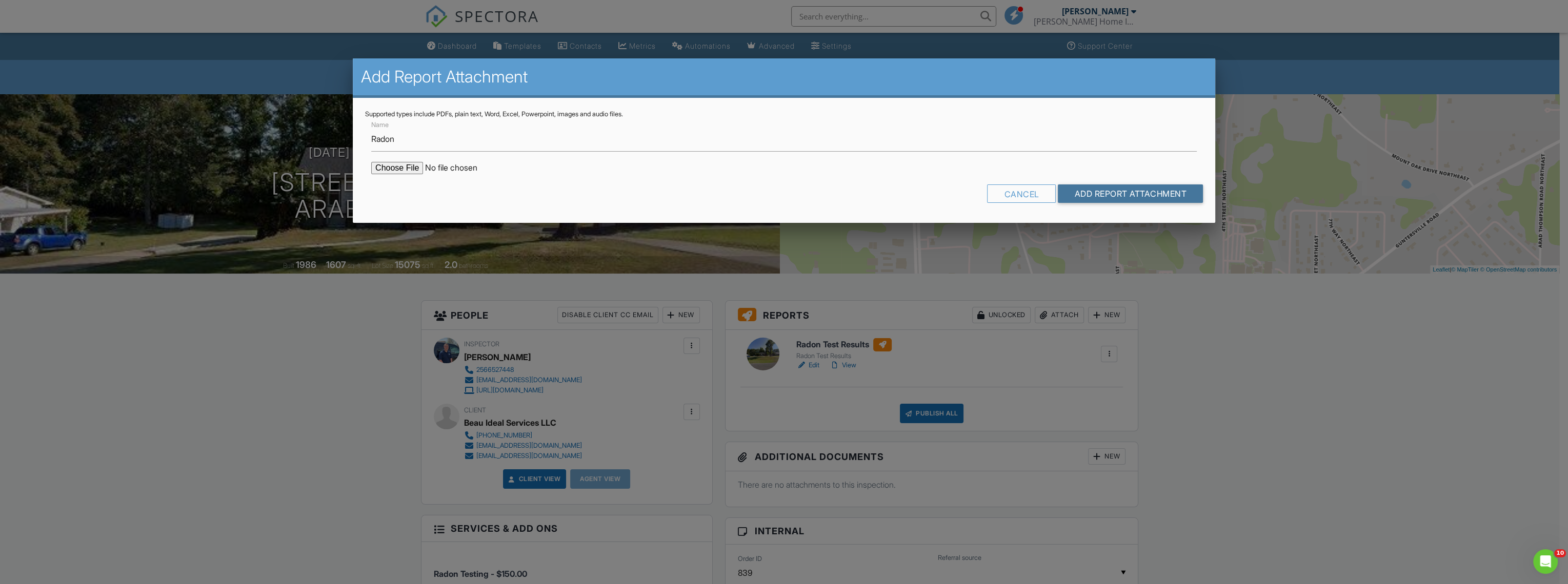
click at [1177, 191] on input "Add Report Attachment" at bounding box center [1130, 194] width 145 height 18
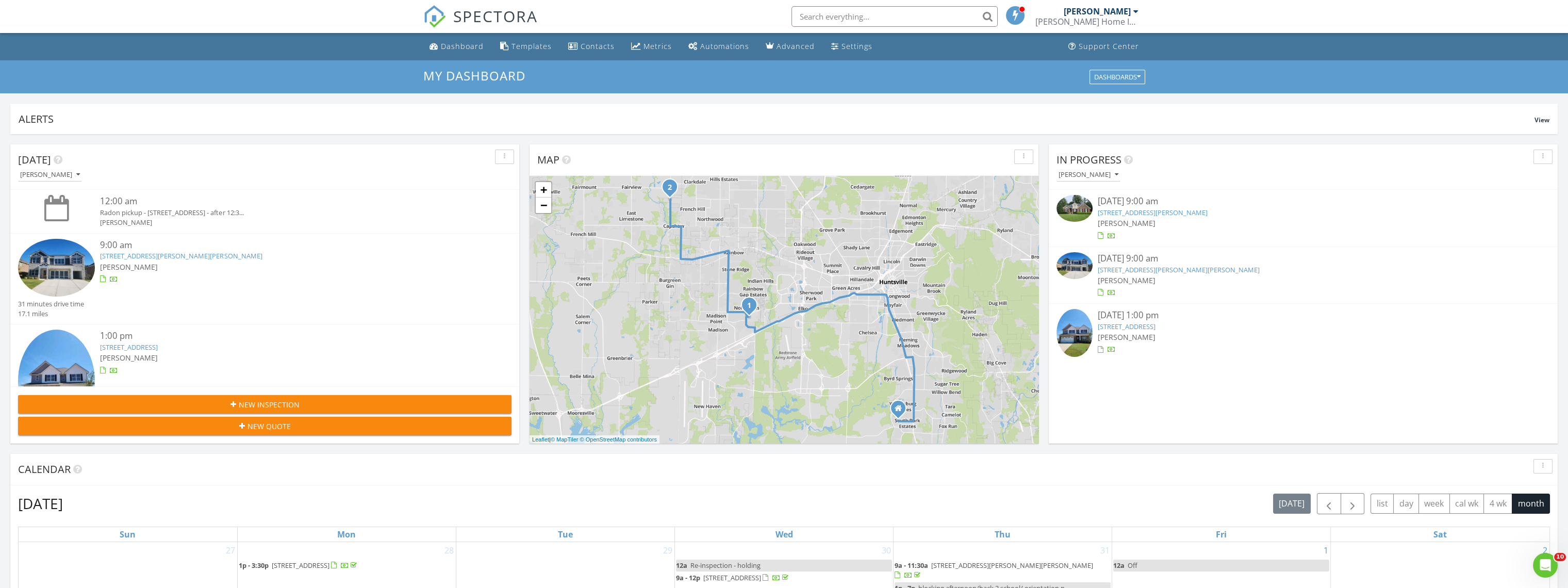
click at [73, 265] on img at bounding box center [56, 268] width 77 height 58
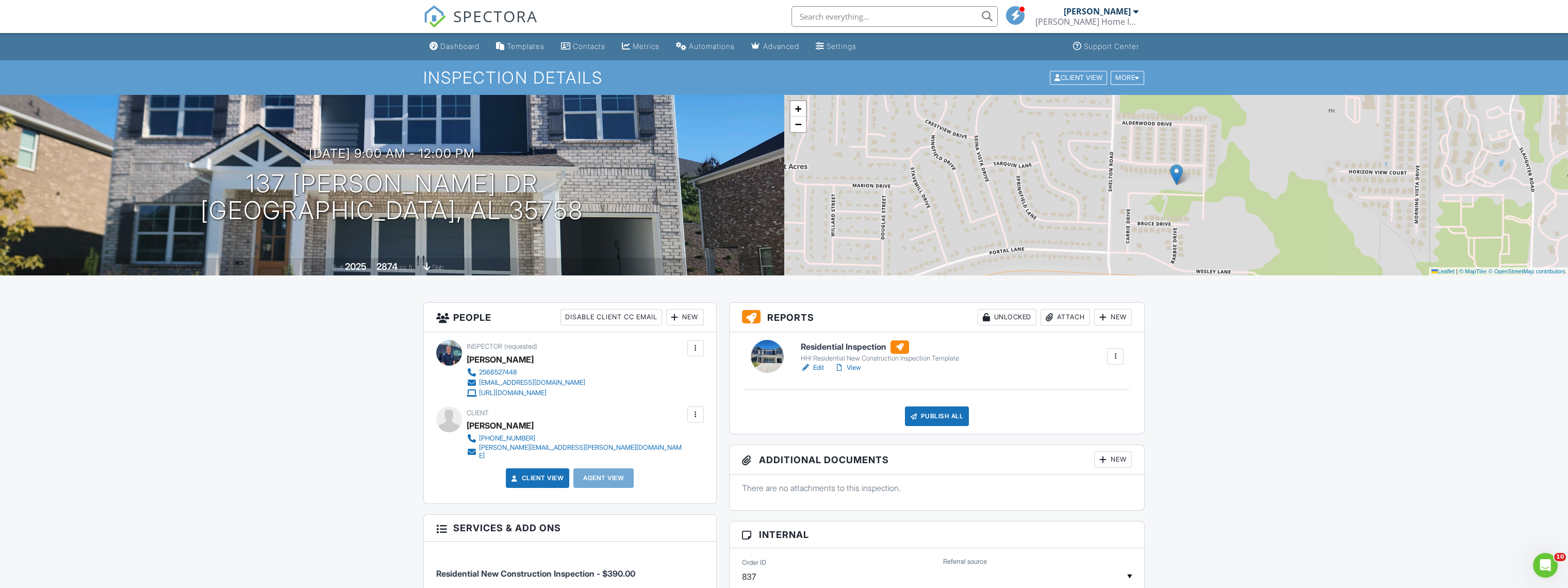
click at [820, 367] on link "Edit" at bounding box center [813, 368] width 23 height 10
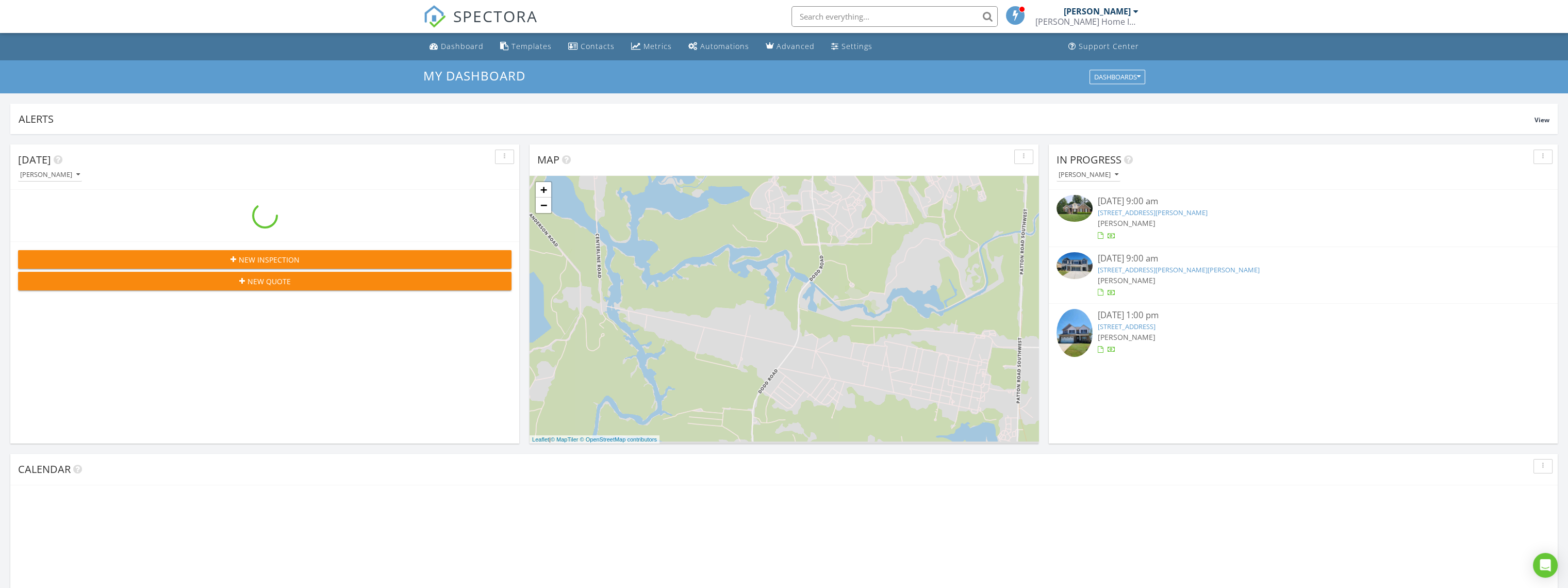
scroll to position [957, 1586]
